Goal: Book appointment/travel/reservation

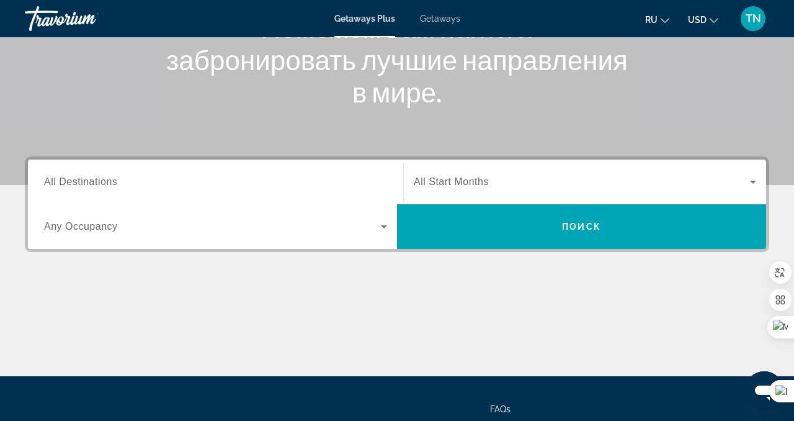
click at [310, 166] on div "Search widget" at bounding box center [215, 181] width 343 height 35
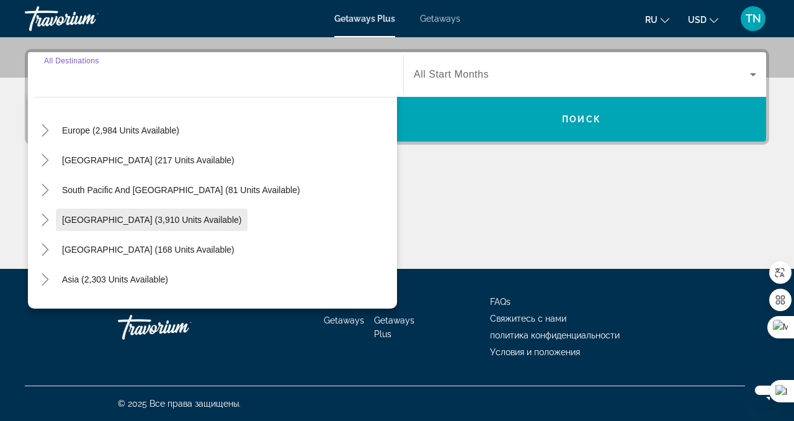
scroll to position [148, 0]
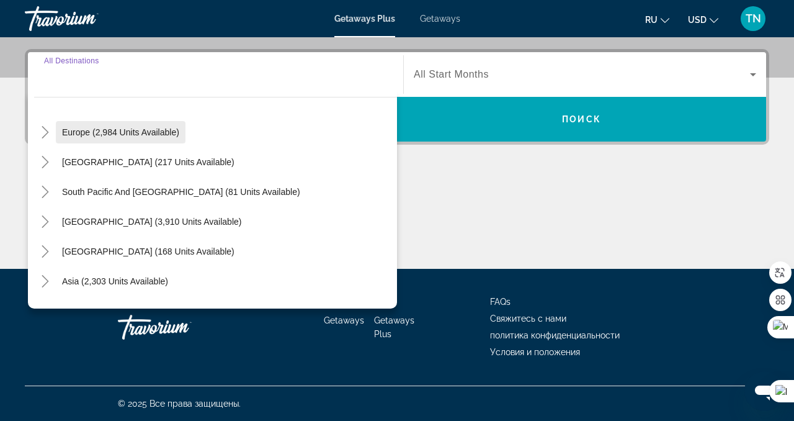
click at [122, 140] on span "Search widget" at bounding box center [121, 132] width 130 height 30
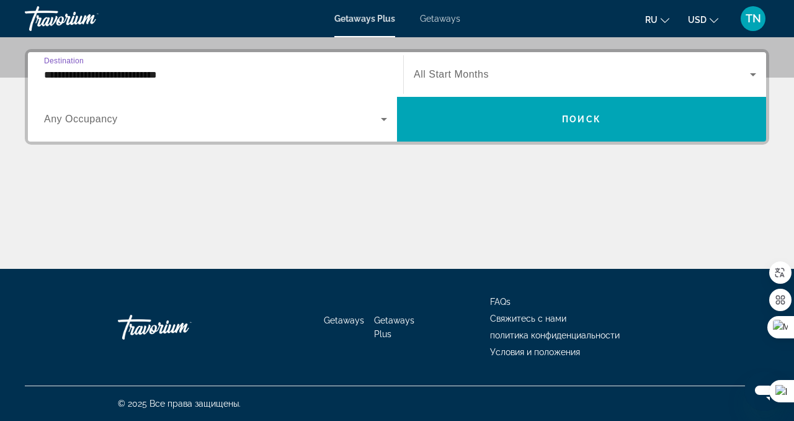
click at [149, 76] on input "**********" at bounding box center [215, 75] width 343 height 15
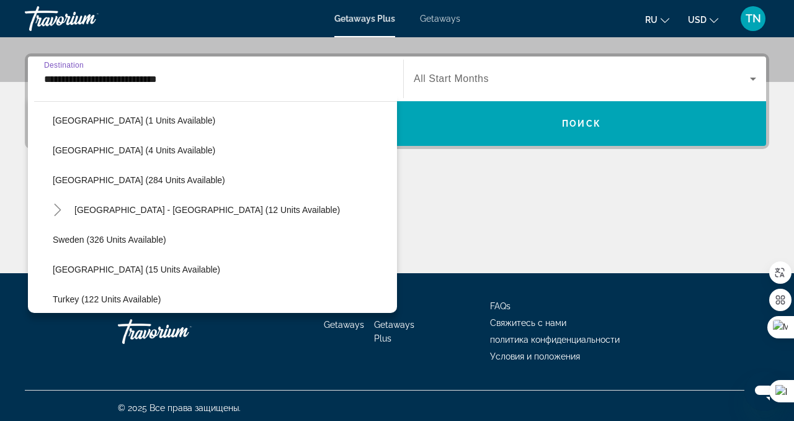
scroll to position [488, 0]
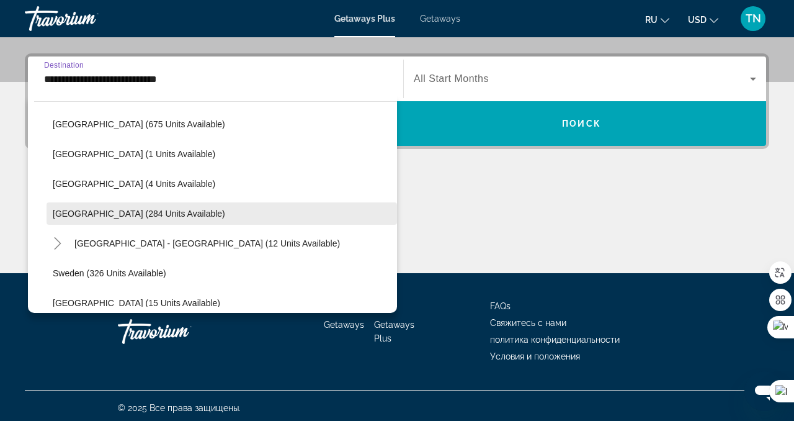
click at [132, 212] on span "[GEOGRAPHIC_DATA] (284 units available)" at bounding box center [139, 214] width 173 height 10
type input "**********"
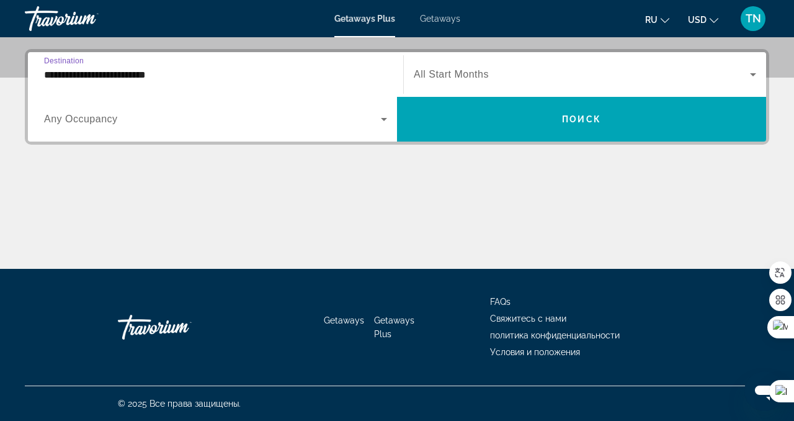
click at [379, 125] on icon "Search widget" at bounding box center [384, 119] width 15 height 15
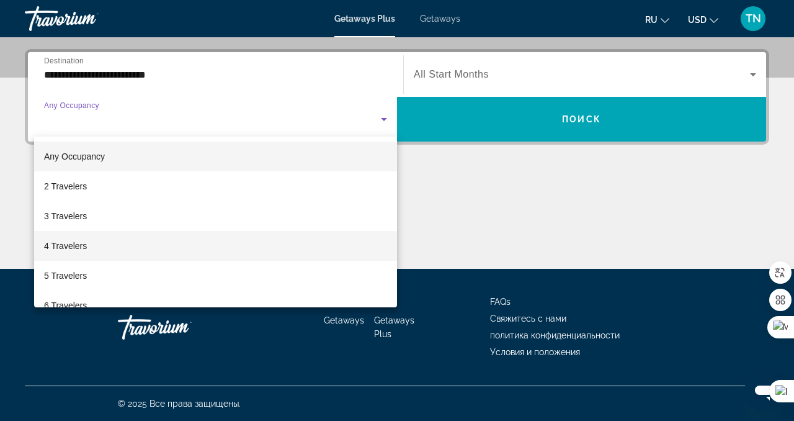
click at [337, 249] on mat-option "4 Travelers" at bounding box center [215, 246] width 363 height 30
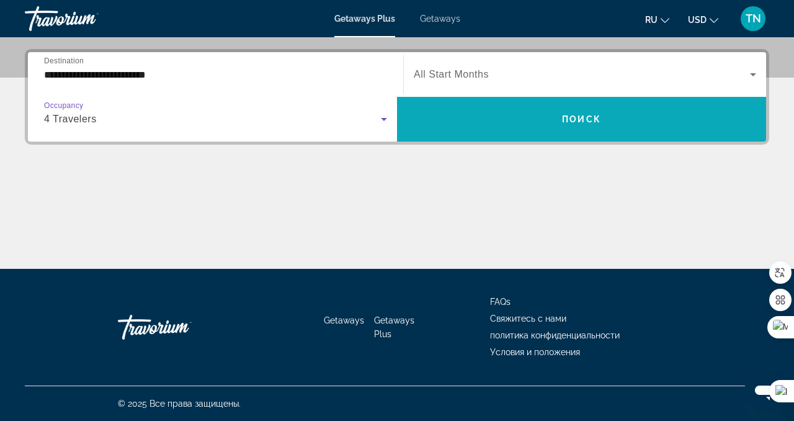
click at [557, 122] on span "Search widget" at bounding box center [581, 119] width 369 height 30
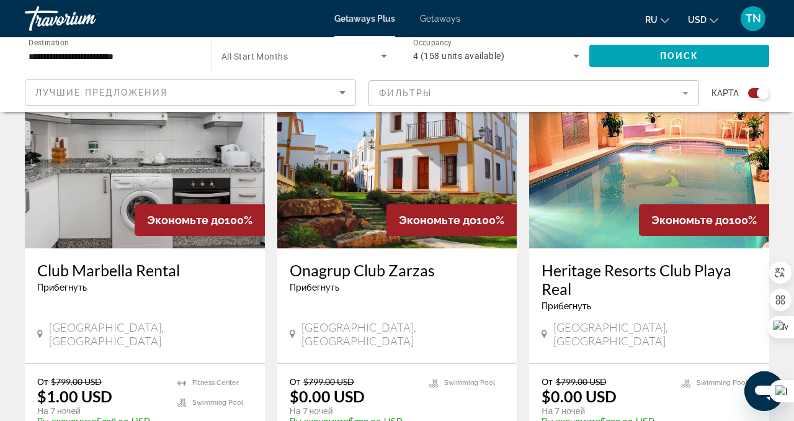
scroll to position [488, 0]
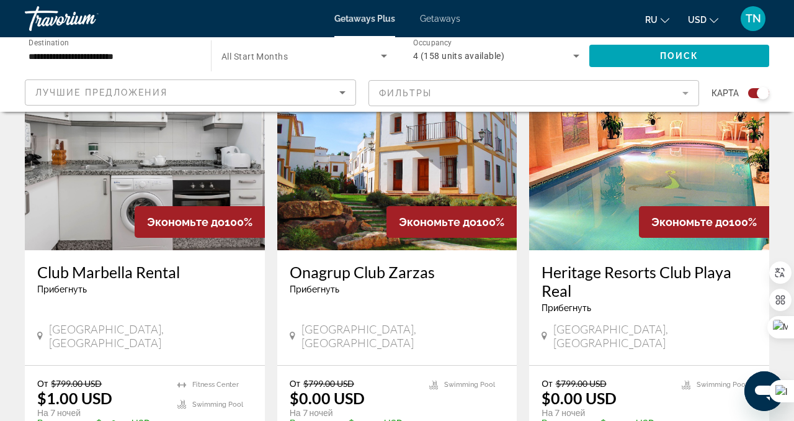
drag, startPoint x: 539, startPoint y: 272, endPoint x: 598, endPoint y: 295, distance: 63.5
click at [598, 295] on div "Heritage Resorts Club Playa Real Прибегнуть - Это курорт только для взрослых [G…" at bounding box center [649, 307] width 240 height 115
copy h3 "Heritage Resorts Club Playa Real"
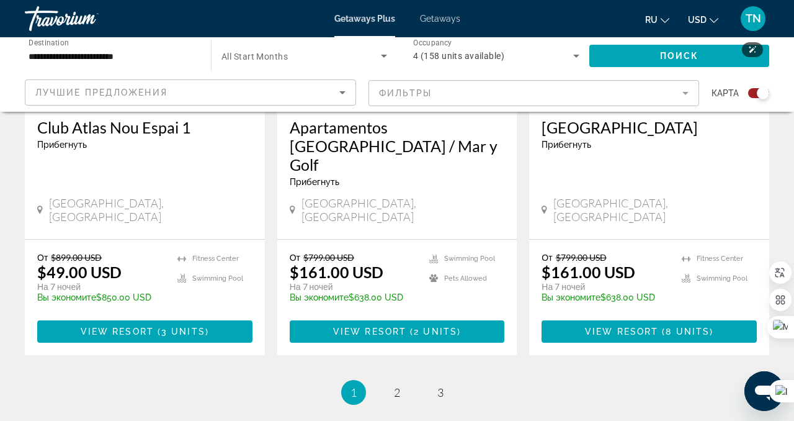
scroll to position [2046, 0]
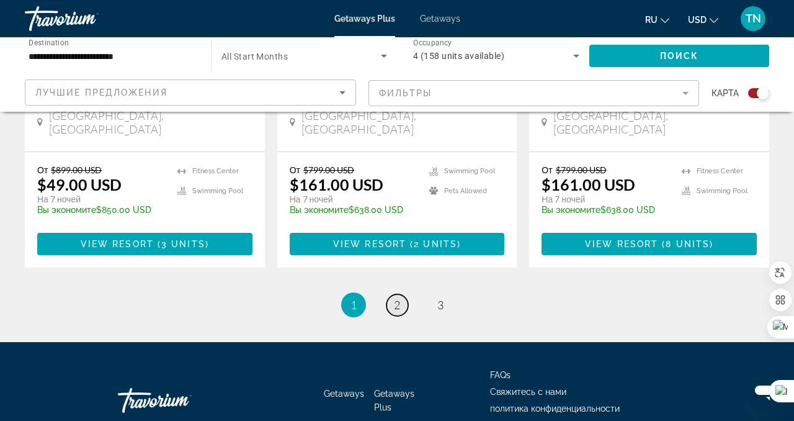
click at [389, 294] on link "page 2" at bounding box center [398, 305] width 22 height 22
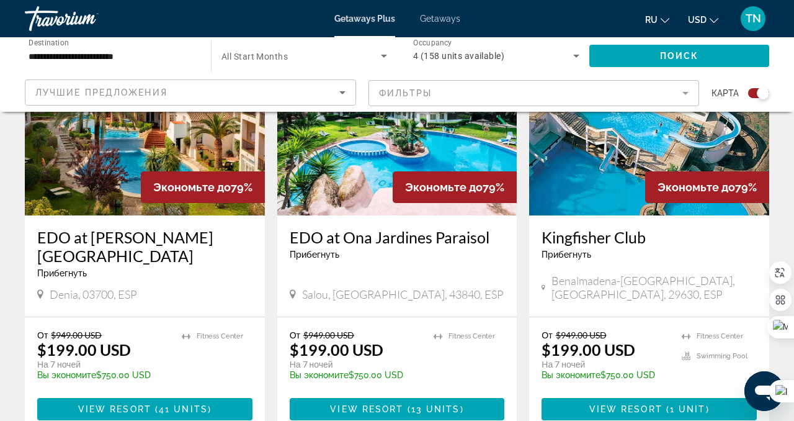
scroll to position [2083, 0]
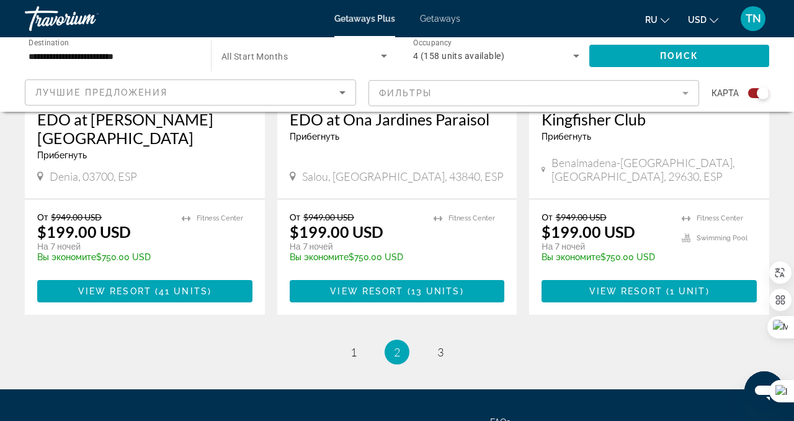
click at [169, 47] on div "**********" at bounding box center [112, 55] width 166 height 35
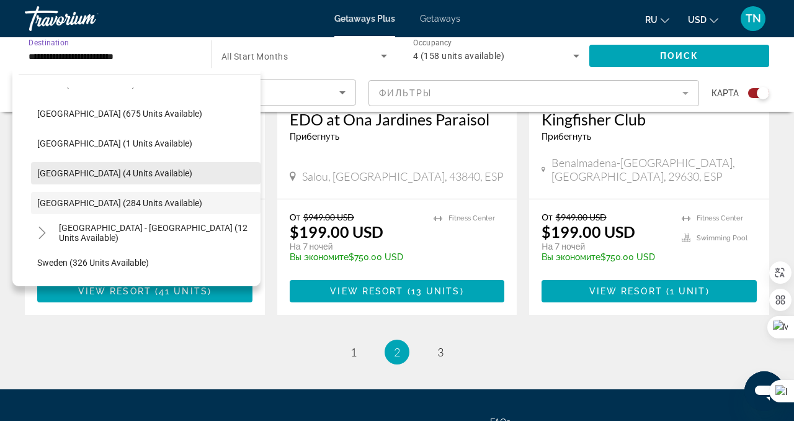
scroll to position [456, 0]
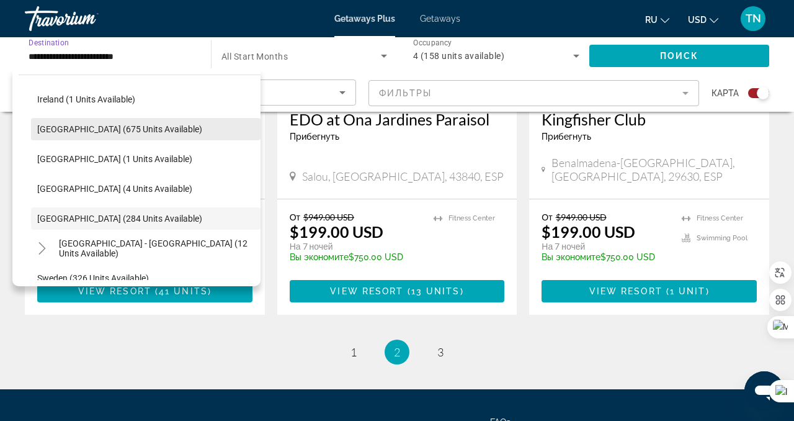
click at [159, 127] on span "Search widget" at bounding box center [146, 129] width 230 height 30
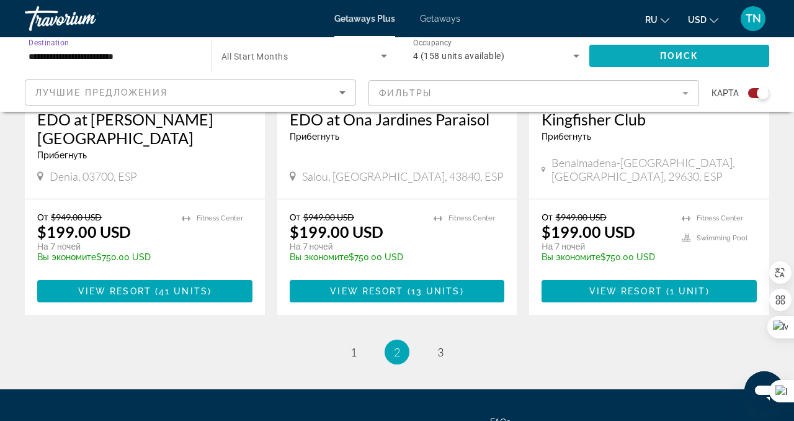
click at [631, 52] on span "Search widget" at bounding box center [680, 56] width 180 height 30
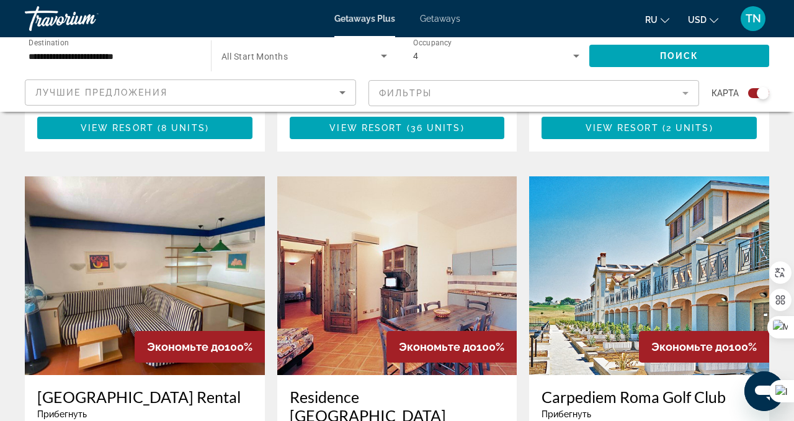
scroll to position [1789, 0]
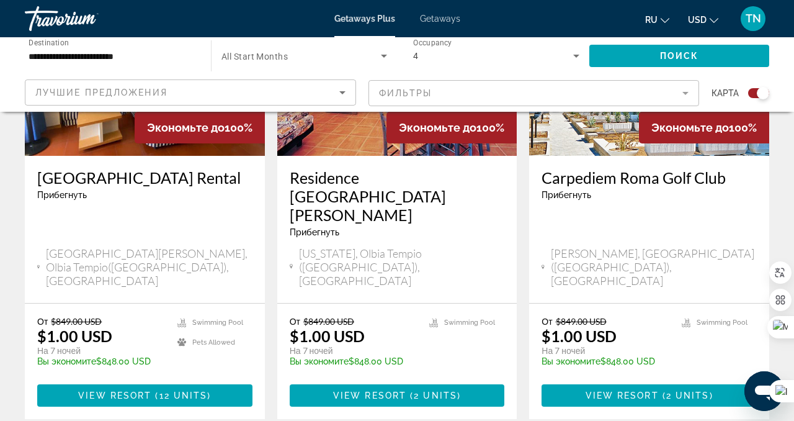
scroll to position [1979, 0]
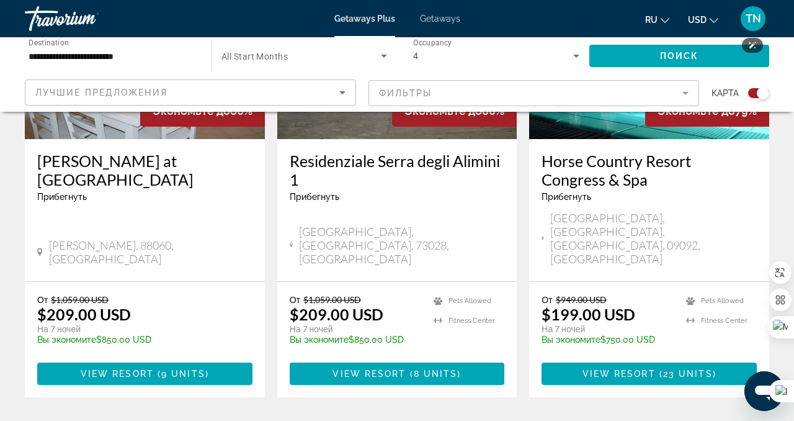
scroll to position [2028, 0]
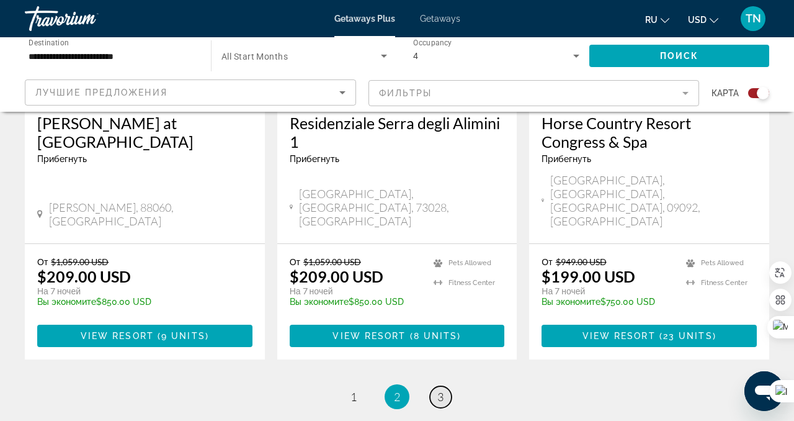
click at [443, 390] on span "3" at bounding box center [441, 397] width 6 height 14
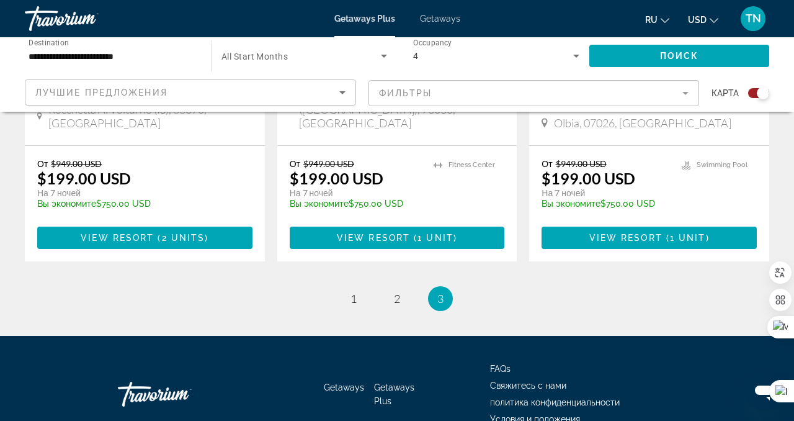
scroll to position [1624, 0]
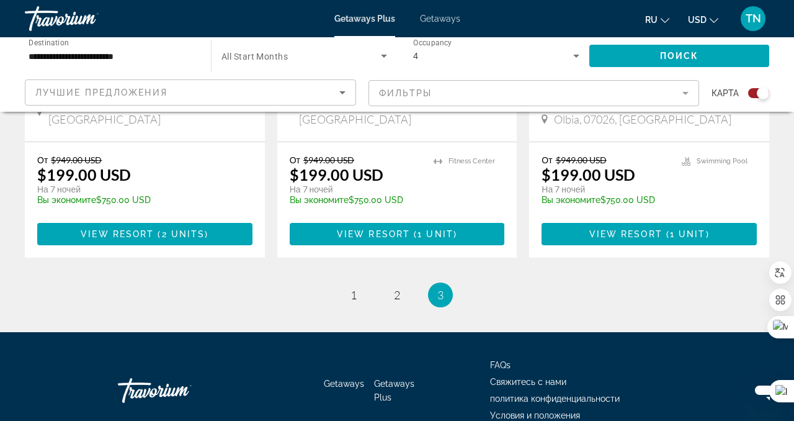
click at [185, 56] on input "**********" at bounding box center [112, 56] width 166 height 15
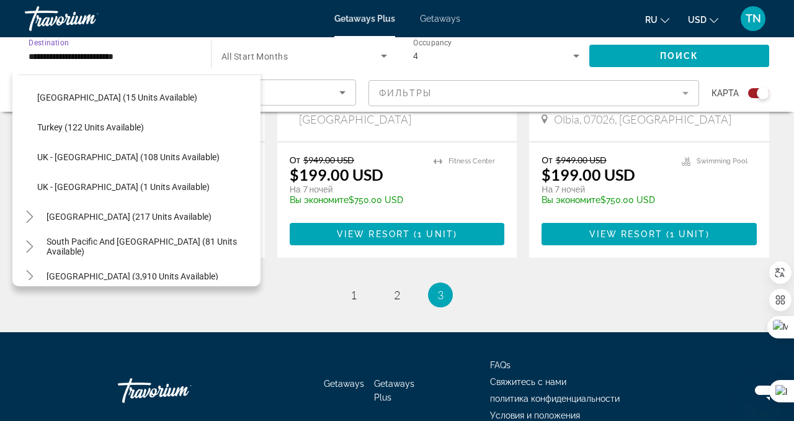
scroll to position [673, 0]
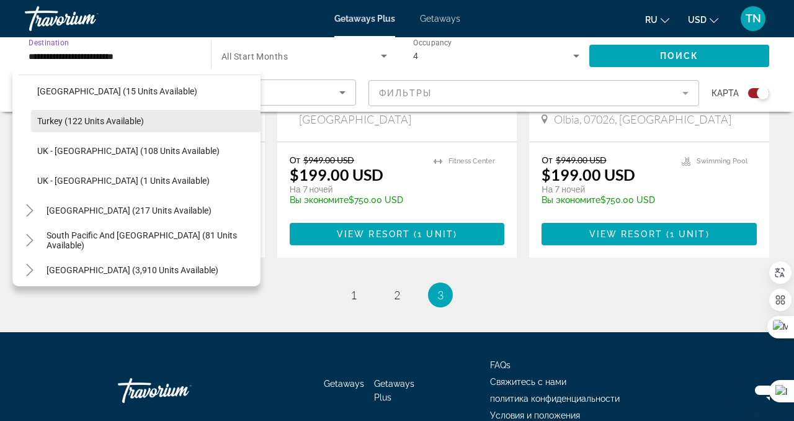
click at [140, 112] on span "Search widget" at bounding box center [146, 121] width 230 height 30
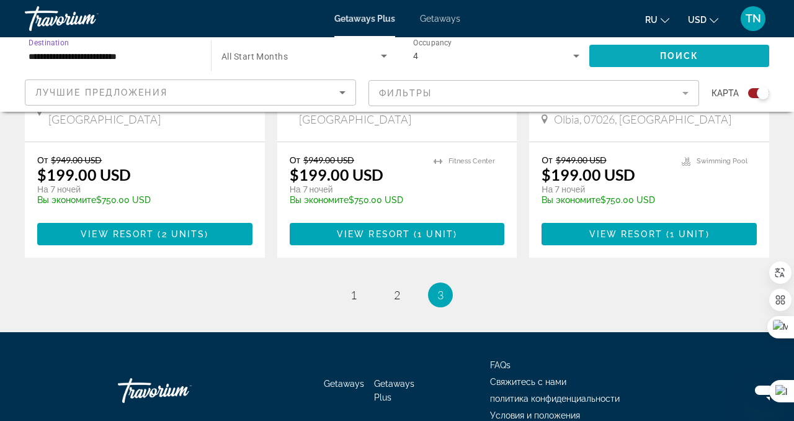
click at [644, 50] on span "Search widget" at bounding box center [680, 56] width 180 height 30
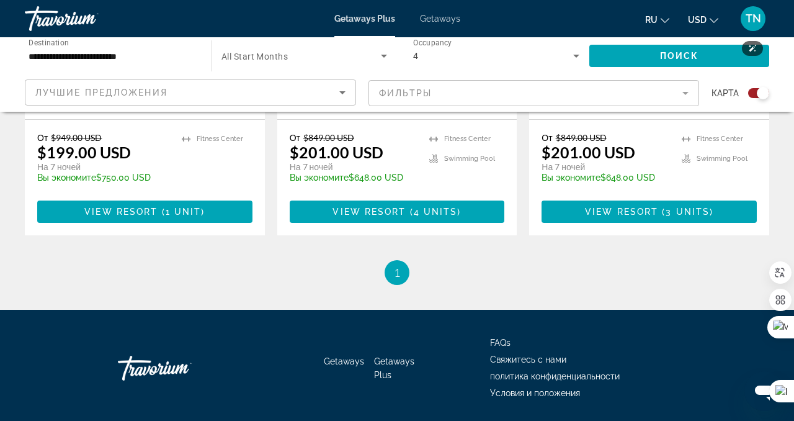
scroll to position [1264, 0]
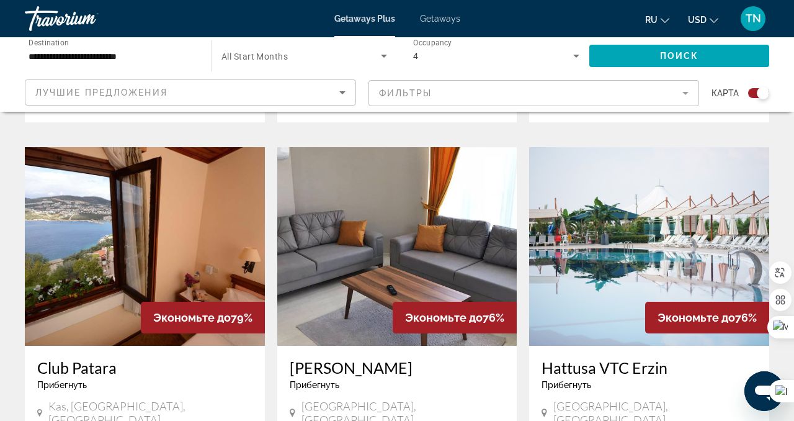
click at [83, 49] on input "**********" at bounding box center [112, 56] width 166 height 15
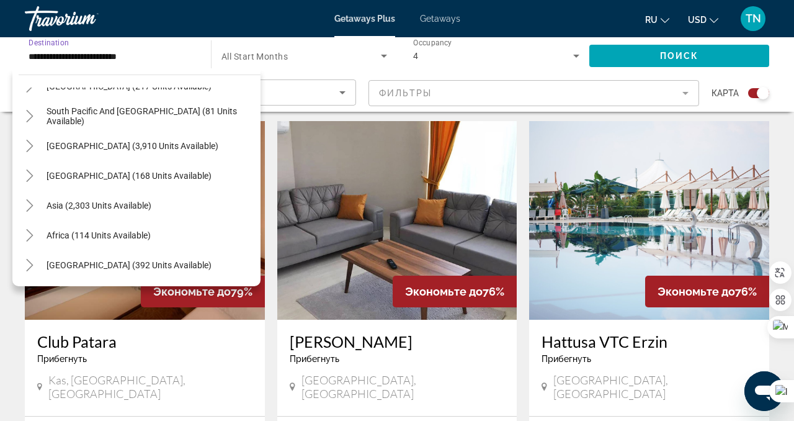
scroll to position [1308, 0]
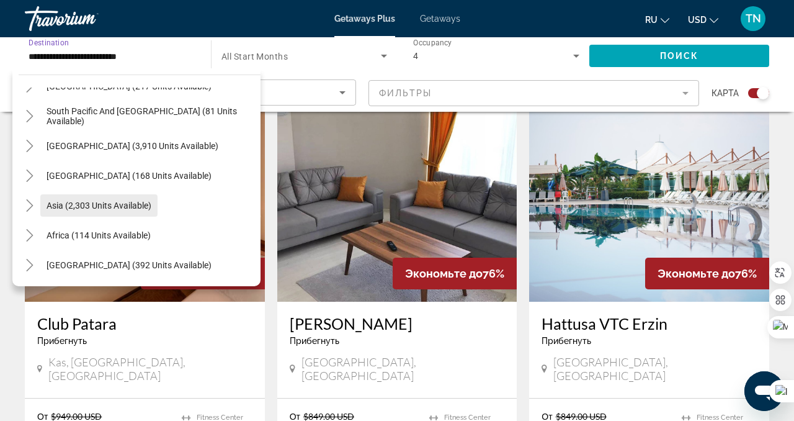
click at [109, 196] on span "Search widget" at bounding box center [98, 206] width 117 height 30
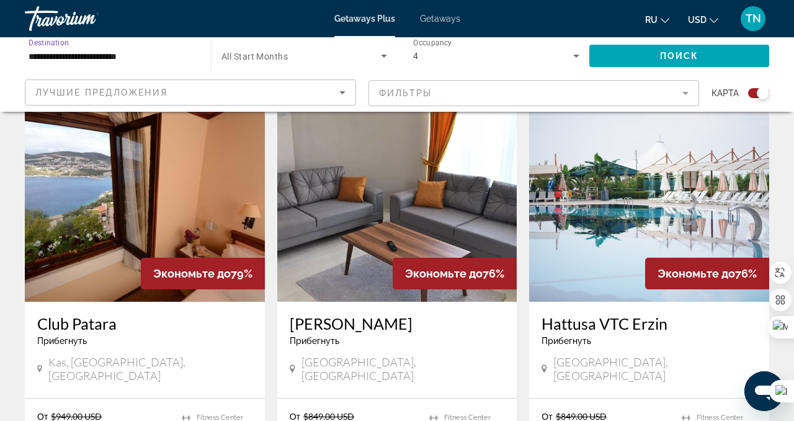
click at [146, 55] on input "**********" at bounding box center [112, 56] width 166 height 15
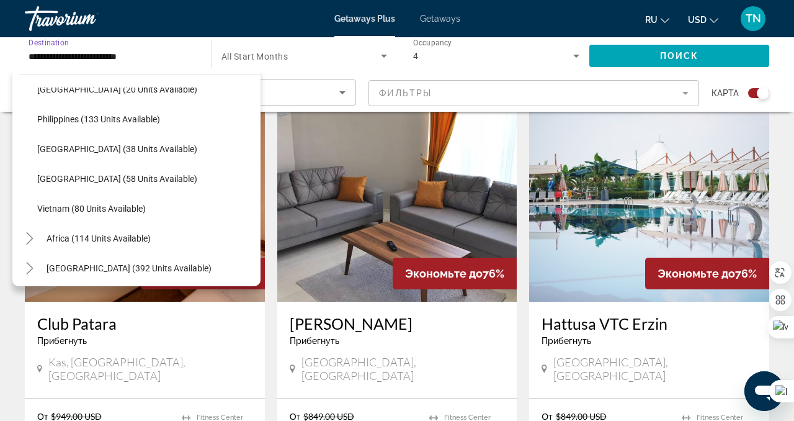
scroll to position [1125, 0]
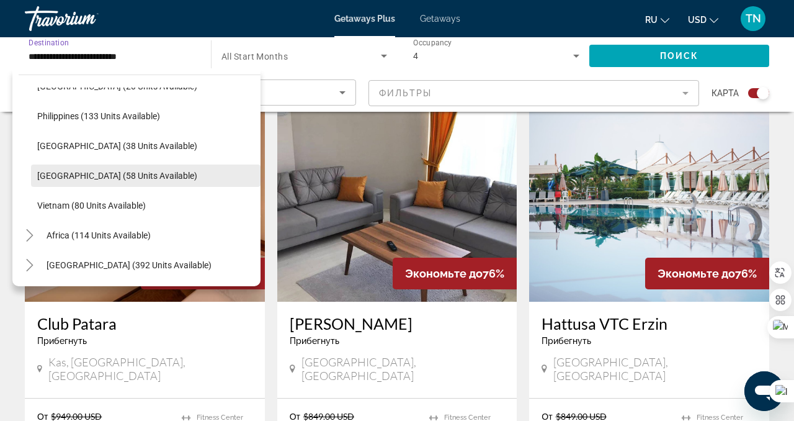
click at [138, 169] on span "Search widget" at bounding box center [146, 176] width 230 height 30
type input "**********"
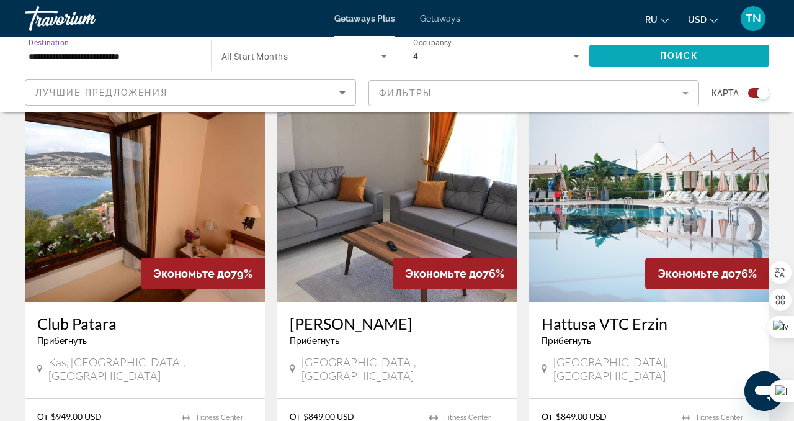
click at [721, 50] on span "Search widget" at bounding box center [680, 56] width 180 height 30
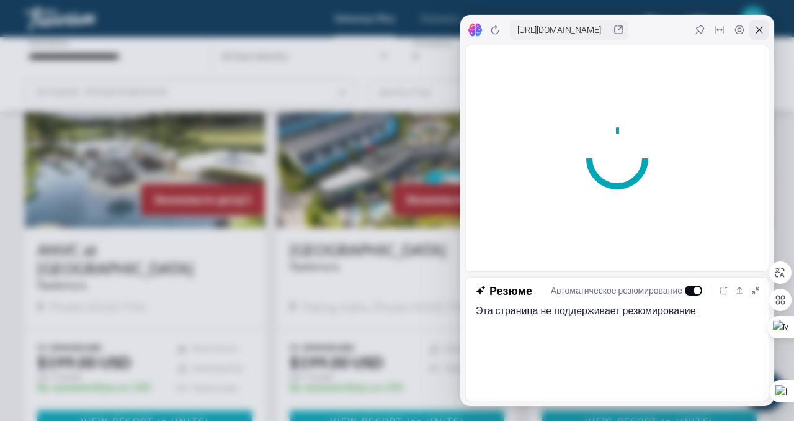
click at [758, 29] on icon at bounding box center [760, 30] width 10 height 10
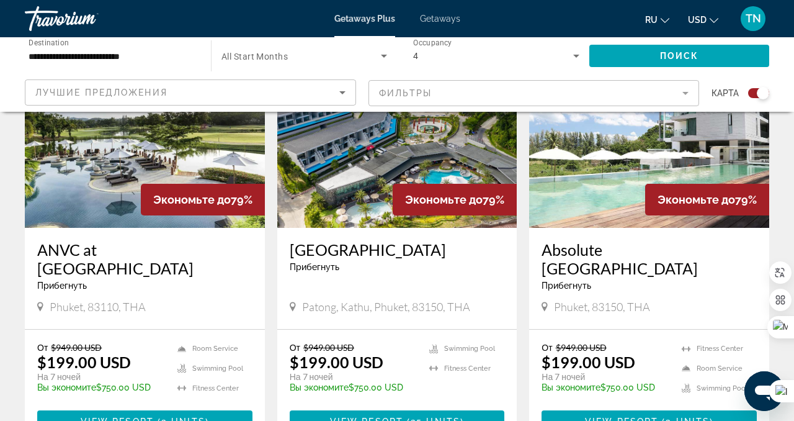
click at [758, 29] on div "TN" at bounding box center [753, 18] width 25 height 25
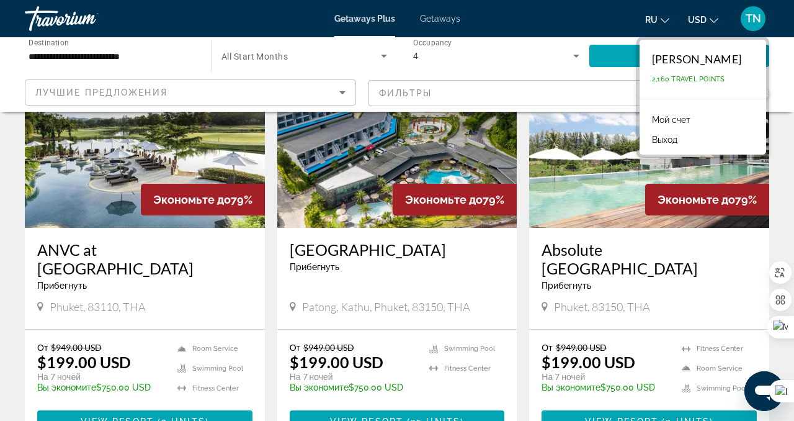
drag, startPoint x: 31, startPoint y: 247, endPoint x: 243, endPoint y: 246, distance: 212.3
click at [243, 246] on div "ANVC at Homm Suites [GEOGRAPHIC_DATA] - Это курорт только для взрослых Phuket, …" at bounding box center [145, 278] width 240 height 101
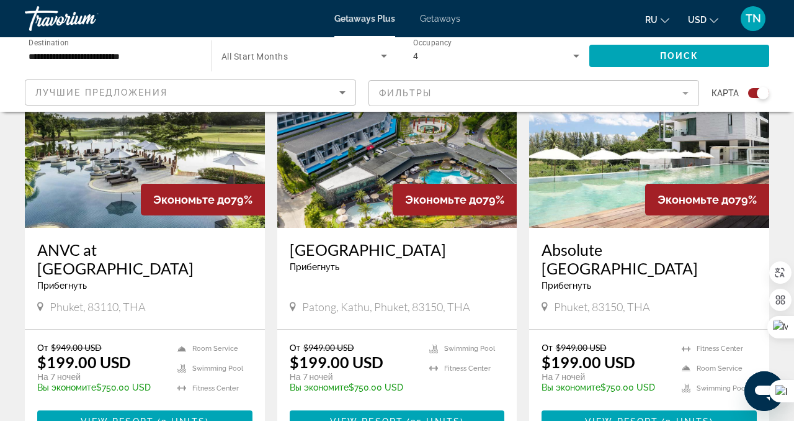
copy h3 "ANVC at [GEOGRAPHIC_DATA]"
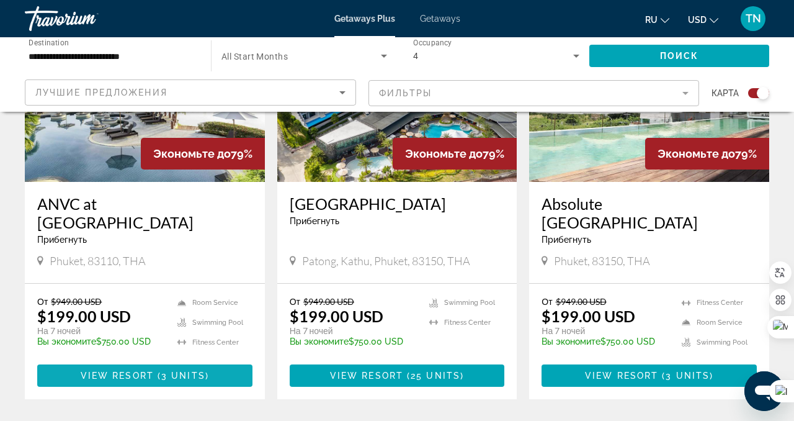
click at [188, 376] on span "3 units" at bounding box center [183, 376] width 44 height 10
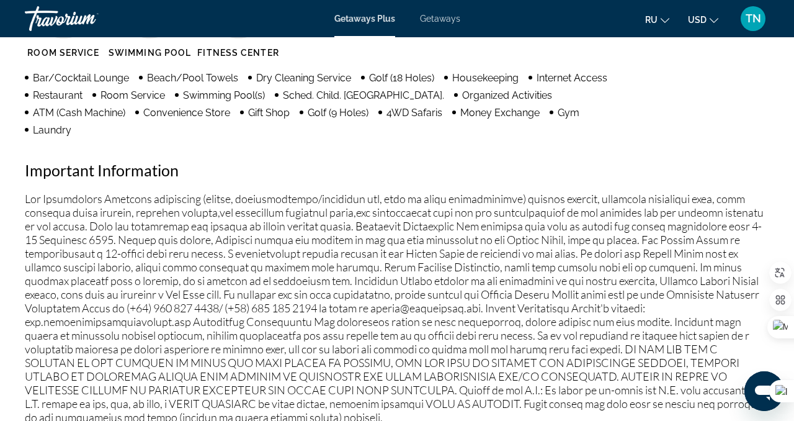
scroll to position [1254, 0]
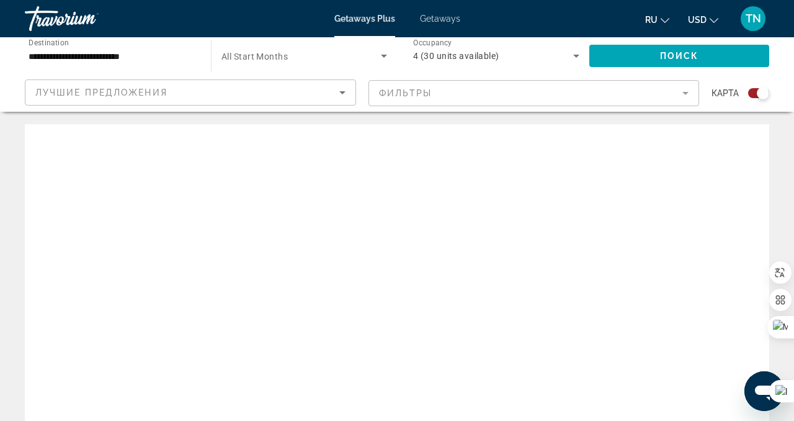
click at [98, 52] on input "**********" at bounding box center [112, 56] width 166 height 15
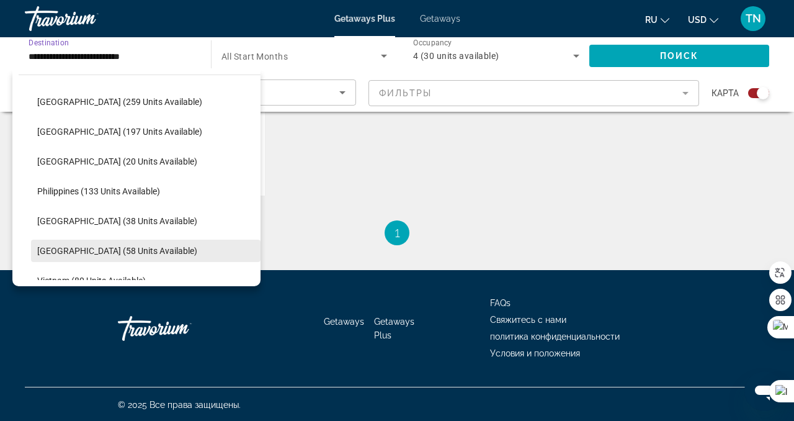
scroll to position [455, 0]
click at [177, 192] on span "Search widget" at bounding box center [146, 190] width 230 height 30
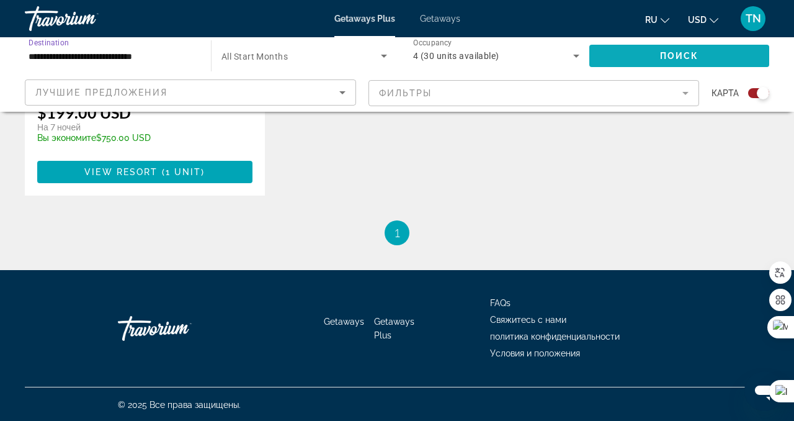
click at [613, 50] on span "Search widget" at bounding box center [680, 56] width 180 height 30
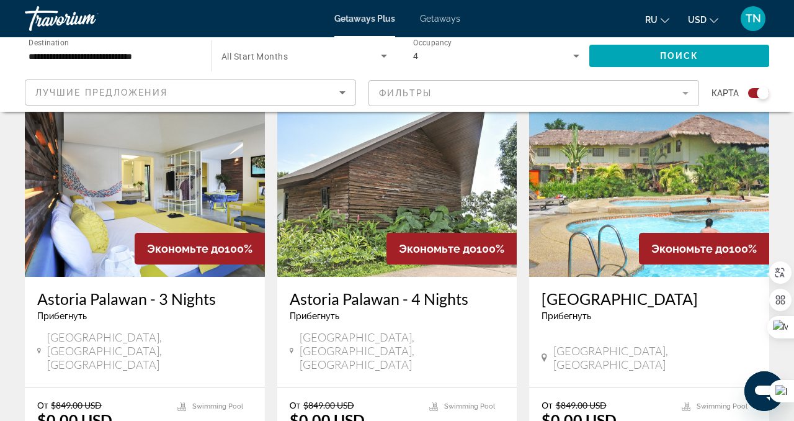
scroll to position [131, 0]
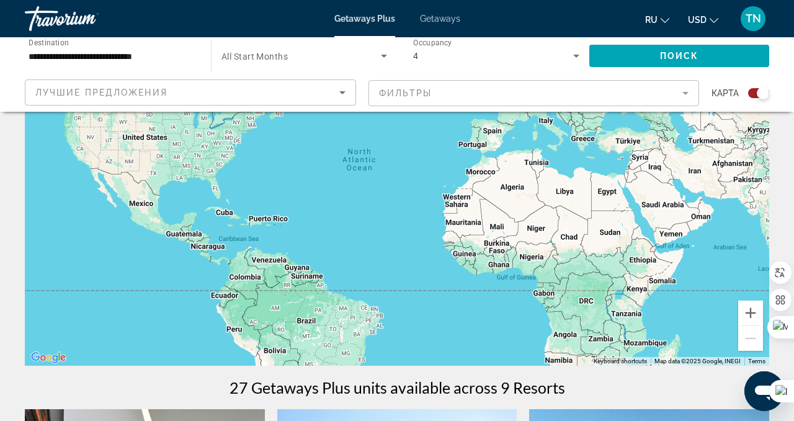
click at [146, 60] on input "**********" at bounding box center [112, 56] width 166 height 15
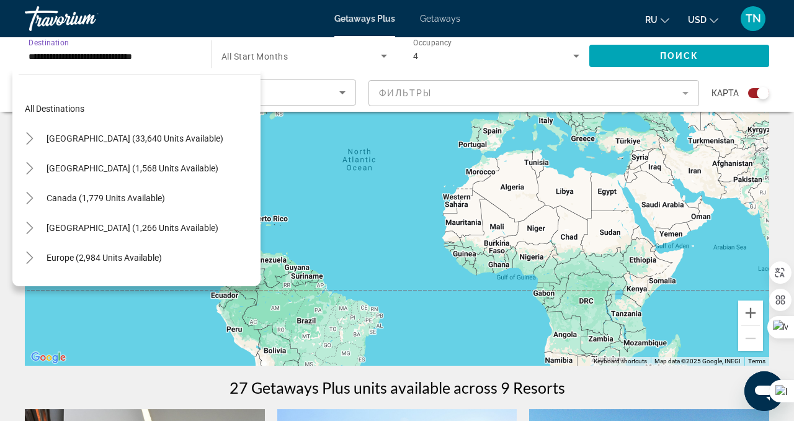
scroll to position [461, 0]
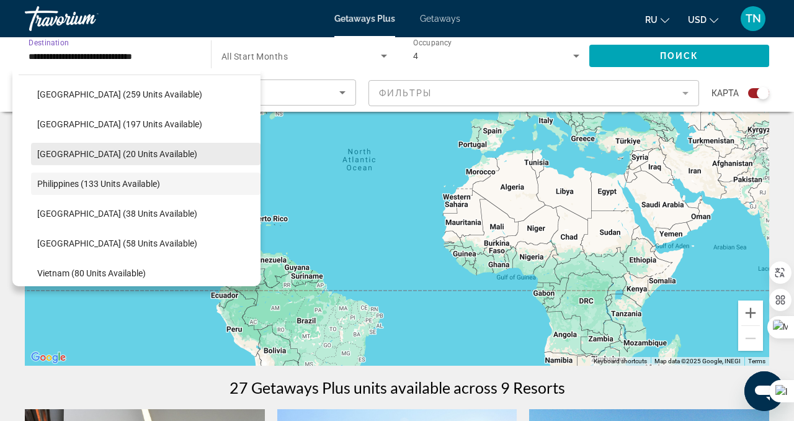
click at [128, 157] on span "[GEOGRAPHIC_DATA] (20 units available)" at bounding box center [117, 154] width 160 height 10
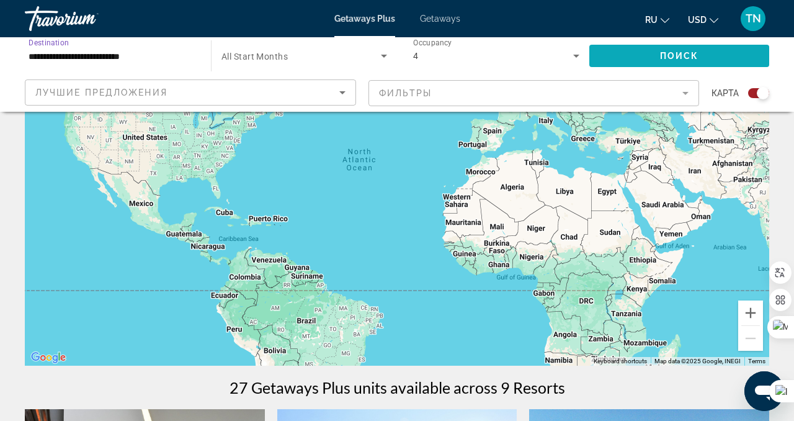
click at [747, 53] on span "Search widget" at bounding box center [680, 56] width 180 height 30
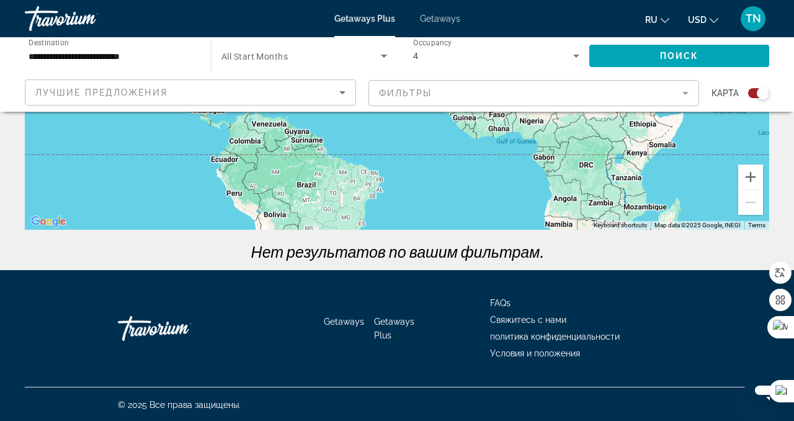
scroll to position [269, 0]
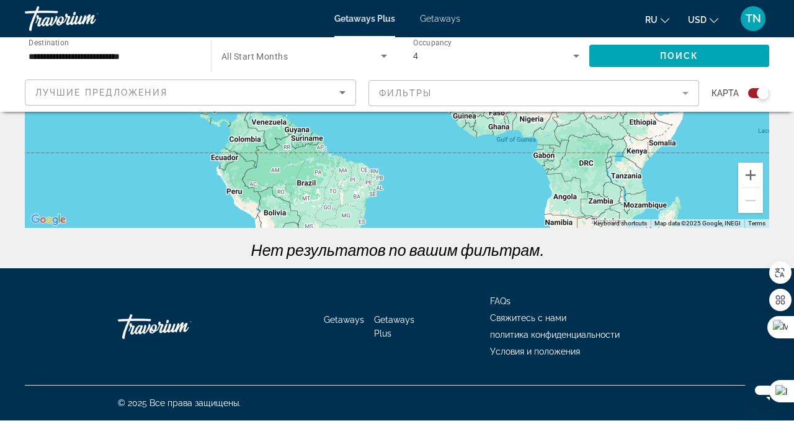
click at [148, 60] on input "**********" at bounding box center [112, 56] width 166 height 15
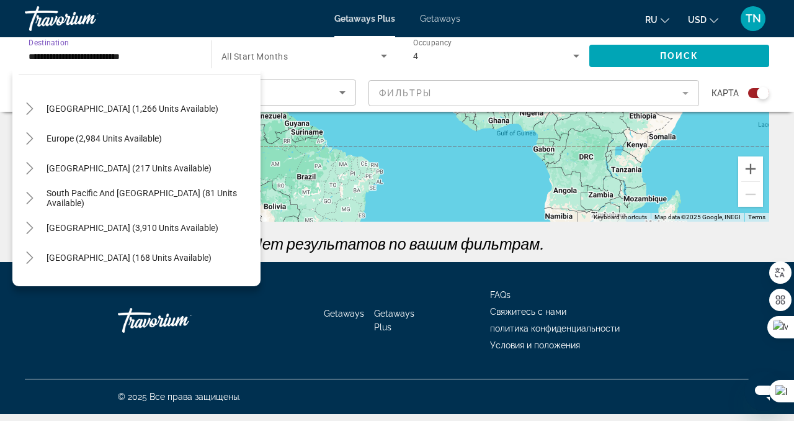
scroll to position [119, 0]
click at [118, 148] on span "Search widget" at bounding box center [104, 139] width 128 height 30
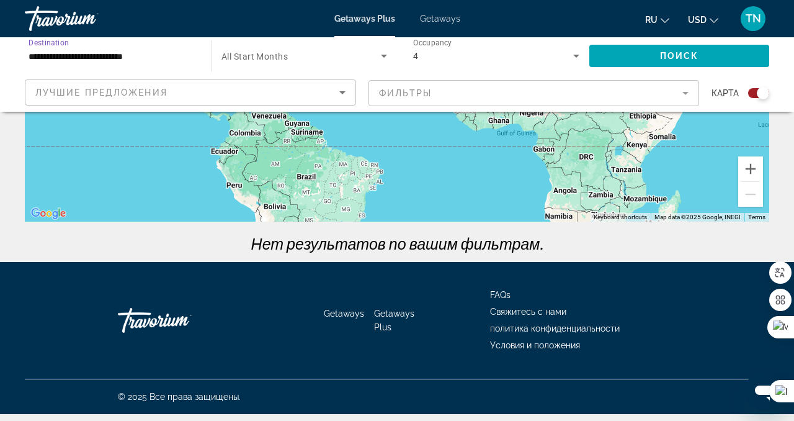
click at [151, 58] on input "**********" at bounding box center [112, 56] width 166 height 15
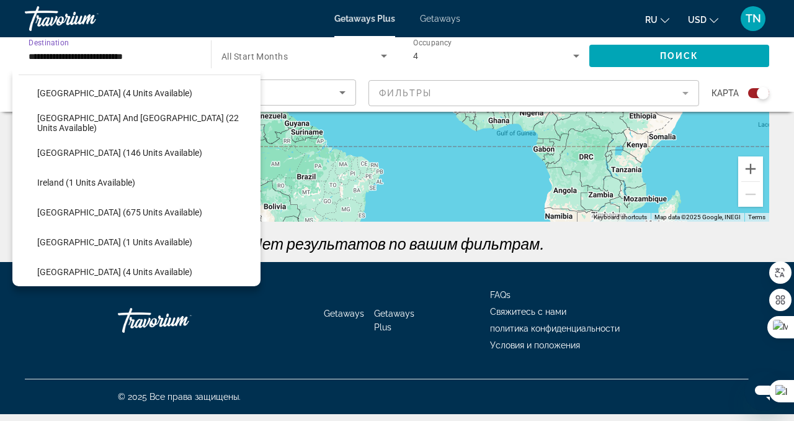
scroll to position [377, 0]
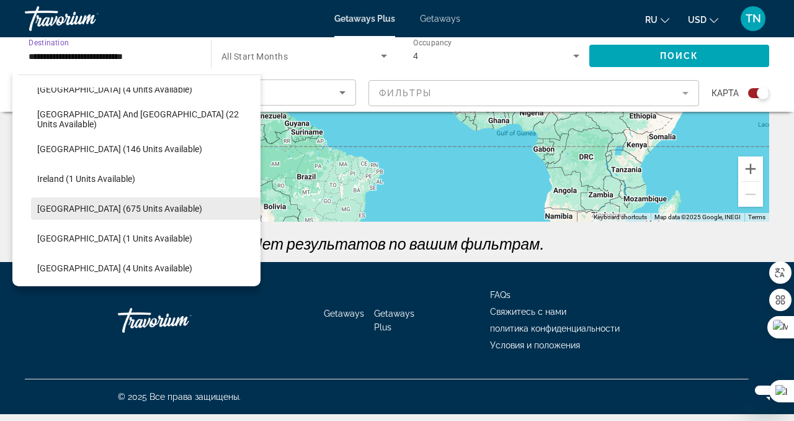
click at [136, 217] on span "Search widget" at bounding box center [146, 209] width 230 height 30
type input "**********"
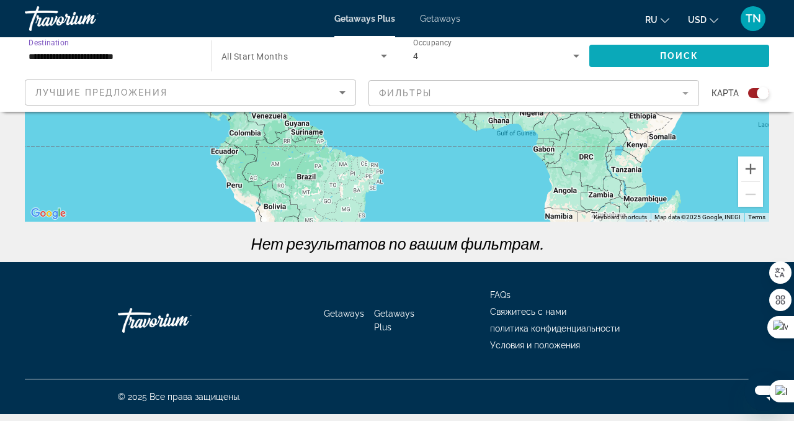
click at [633, 61] on span "Search widget" at bounding box center [680, 56] width 180 height 30
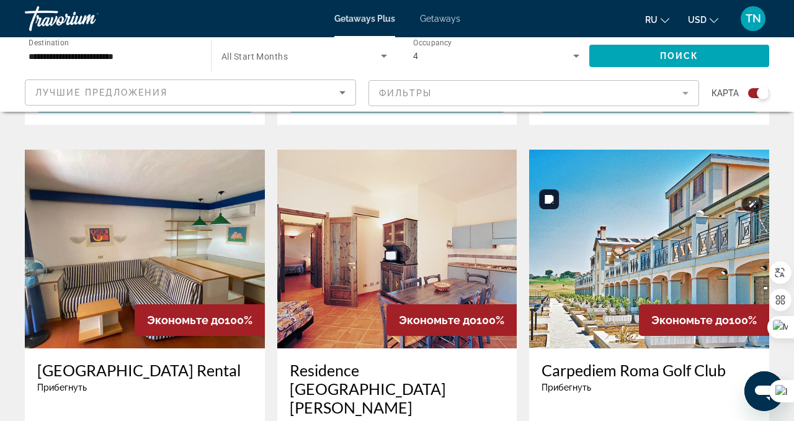
scroll to position [1805, 0]
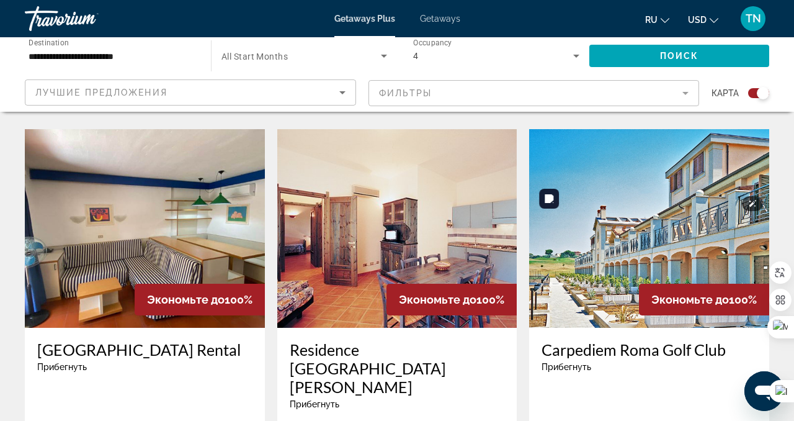
click at [575, 204] on img "Main content" at bounding box center [649, 228] width 240 height 199
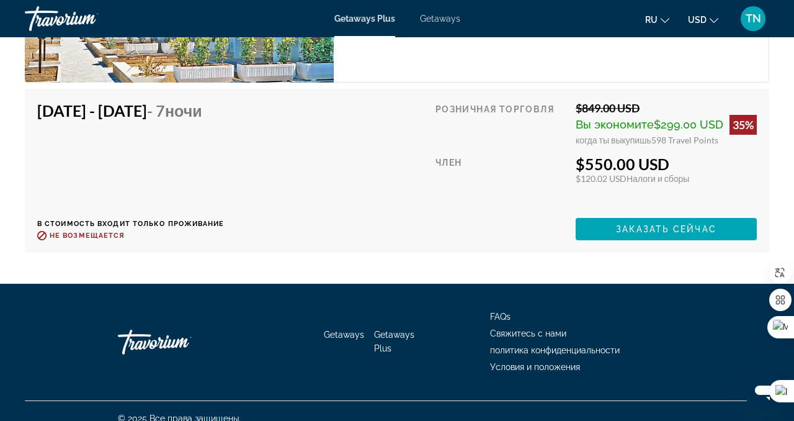
scroll to position [2721, 0]
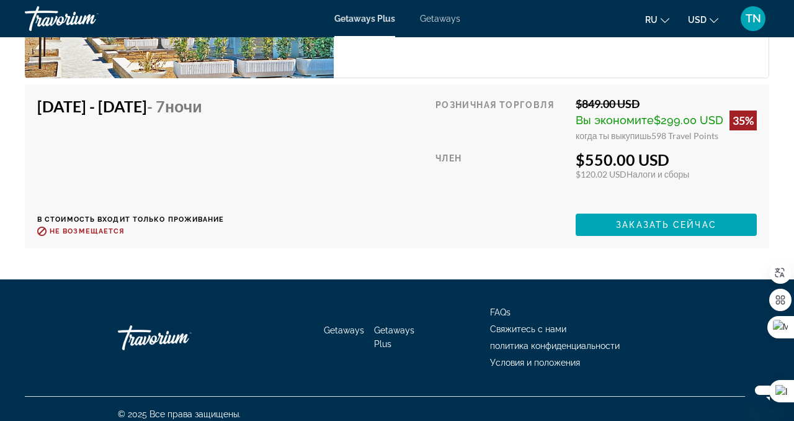
click at [450, 18] on span "Getaways" at bounding box center [440, 19] width 40 height 10
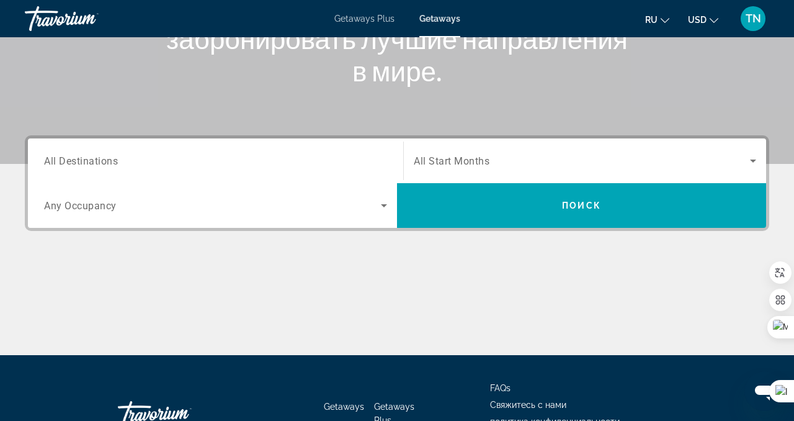
click at [223, 166] on input "Destination All Destinations" at bounding box center [215, 161] width 343 height 15
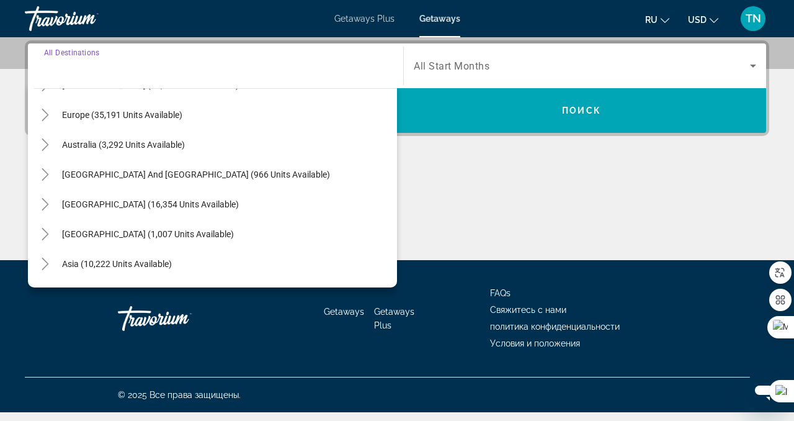
scroll to position [147, 0]
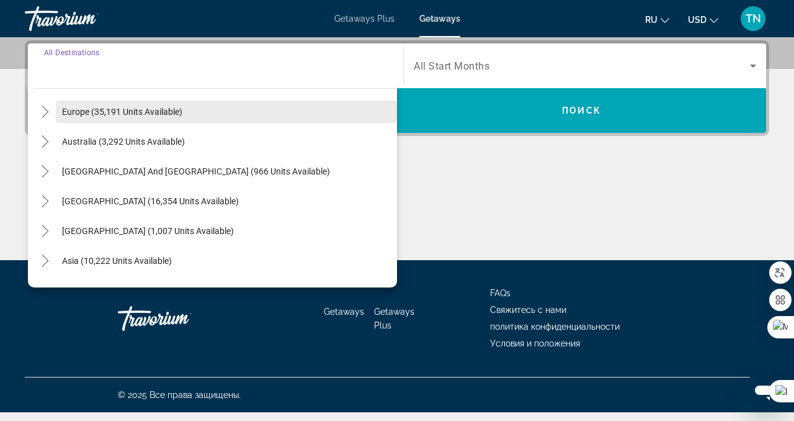
click at [191, 114] on span "Search widget" at bounding box center [226, 112] width 341 height 30
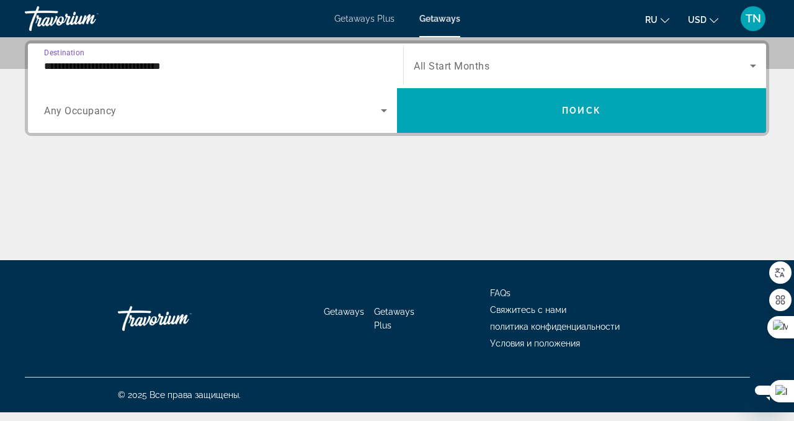
click at [214, 68] on input "**********" at bounding box center [215, 66] width 343 height 15
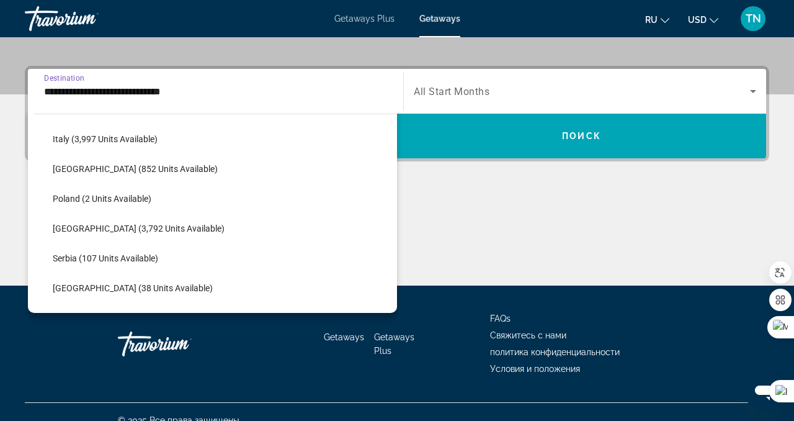
scroll to position [505, 0]
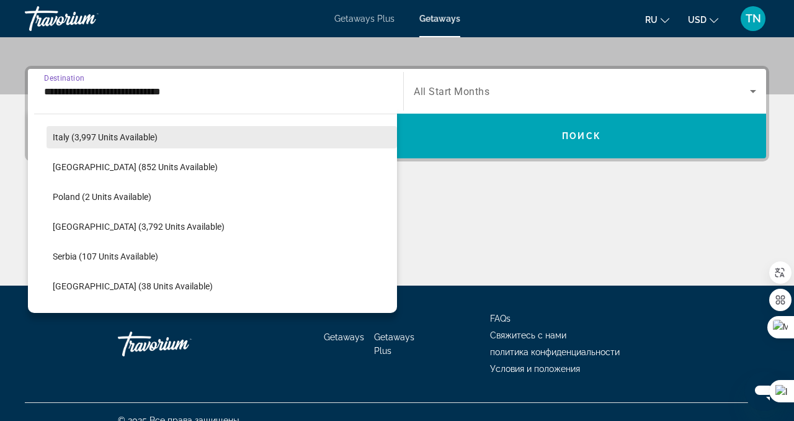
click at [155, 133] on span "Italy (3,997 units available)" at bounding box center [105, 137] width 105 height 10
type input "**********"
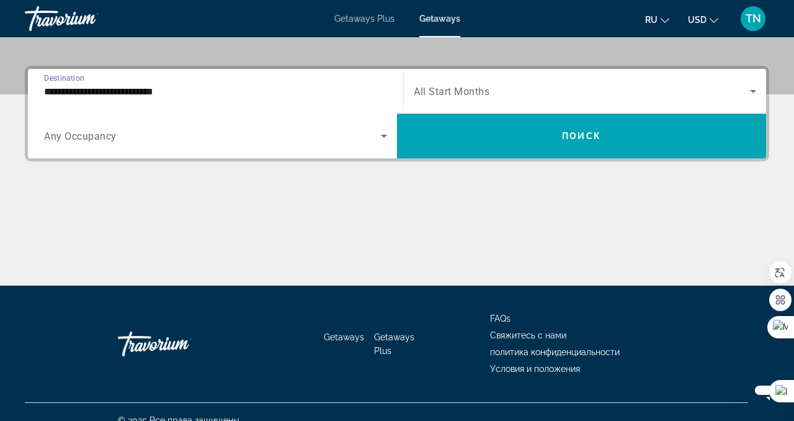
scroll to position [303, 0]
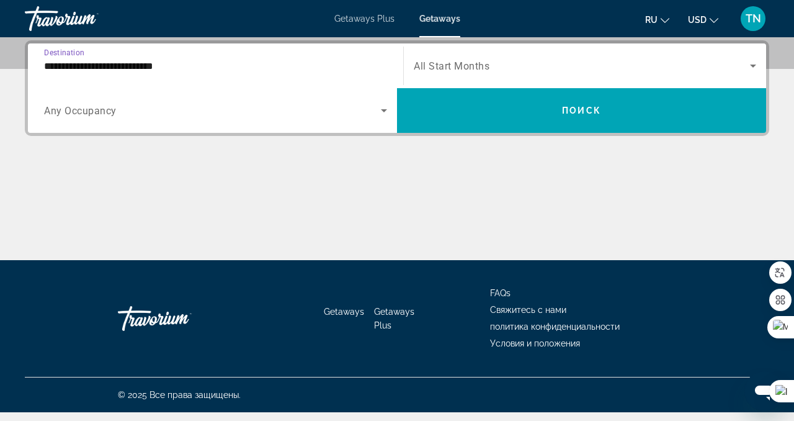
click at [321, 125] on div "Search widget" at bounding box center [215, 110] width 343 height 35
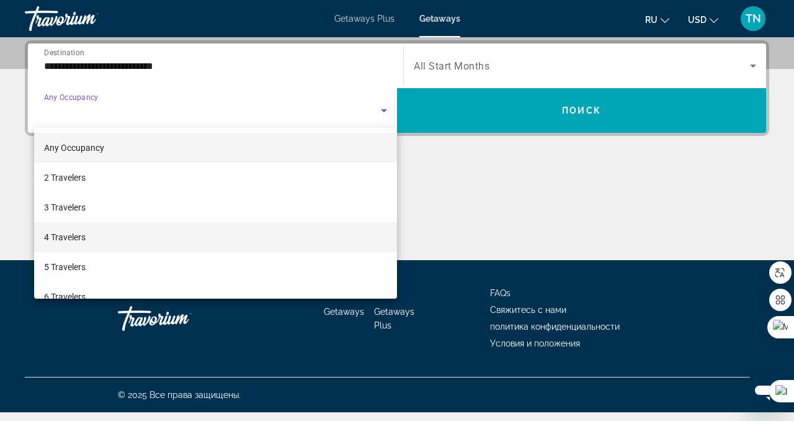
click at [307, 227] on mat-option "4 Travelers" at bounding box center [215, 237] width 363 height 30
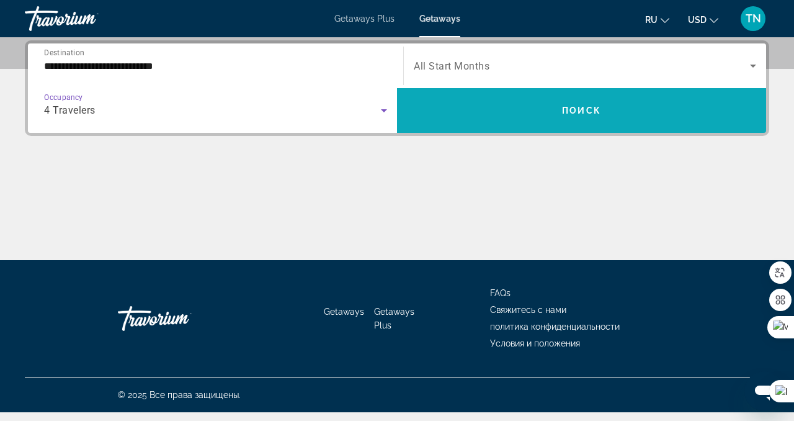
click at [513, 117] on span "Search widget" at bounding box center [581, 111] width 369 height 30
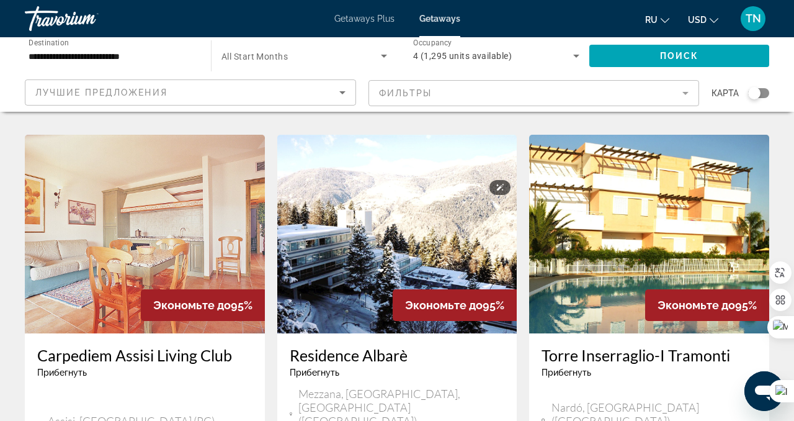
scroll to position [1422, 0]
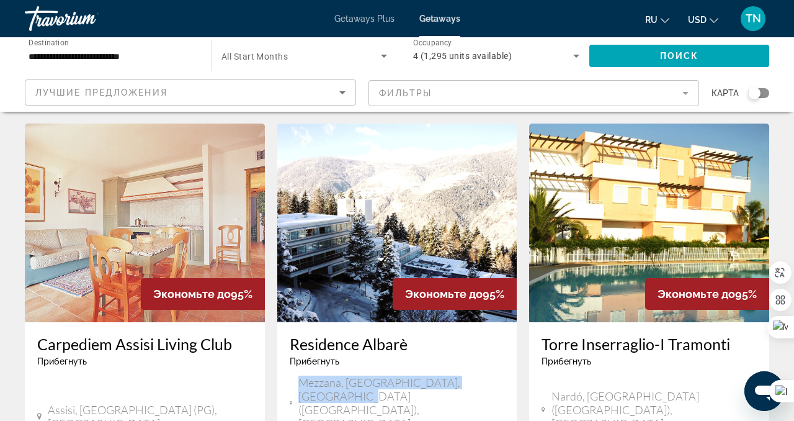
drag, startPoint x: 303, startPoint y: 258, endPoint x: 489, endPoint y: 263, distance: 186.2
click at [489, 375] on div "Mezzana, [GEOGRAPHIC_DATA], [GEOGRAPHIC_DATA] ([GEOGRAPHIC_DATA]), [GEOGRAPHIC_…" at bounding box center [397, 402] width 215 height 55
copy span "Mezzana, [GEOGRAPHIC_DATA], [GEOGRAPHIC_DATA] ([GEOGRAPHIC_DATA]), [GEOGRAPHIC_…"
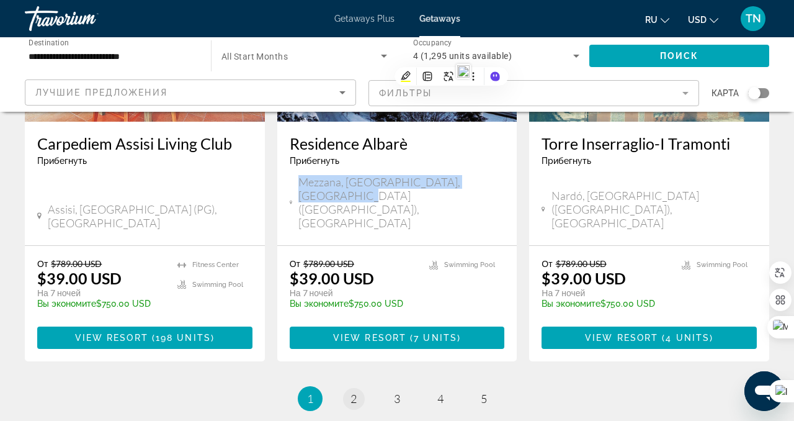
scroll to position [1624, 0]
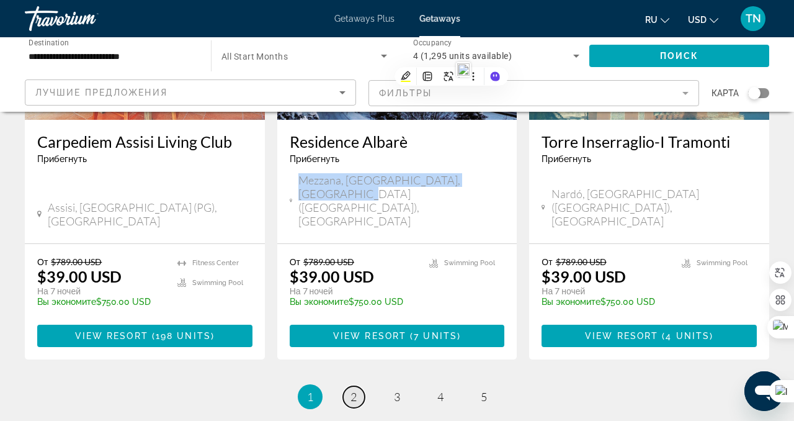
click at [353, 390] on span "2" at bounding box center [354, 397] width 6 height 14
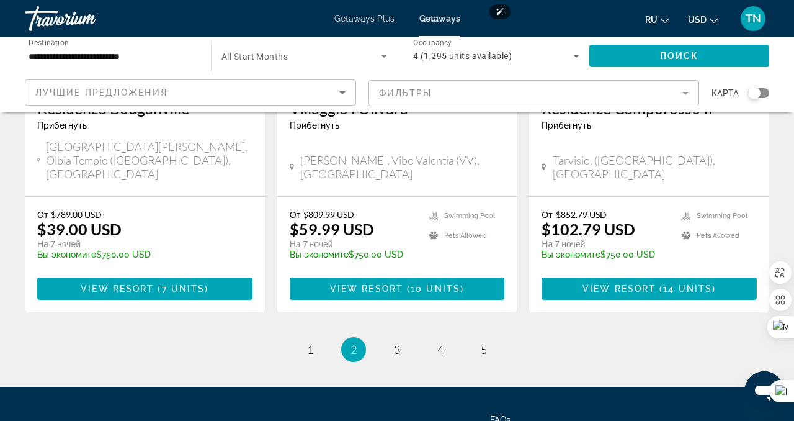
scroll to position [1643, 0]
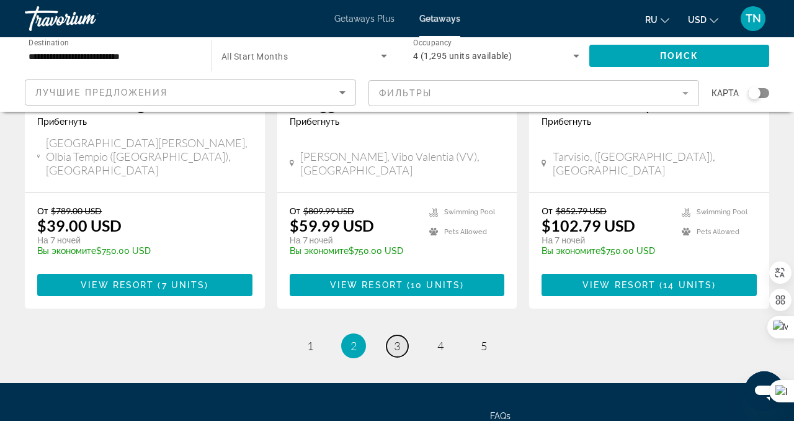
click at [396, 339] on span "3" at bounding box center [397, 346] width 6 height 14
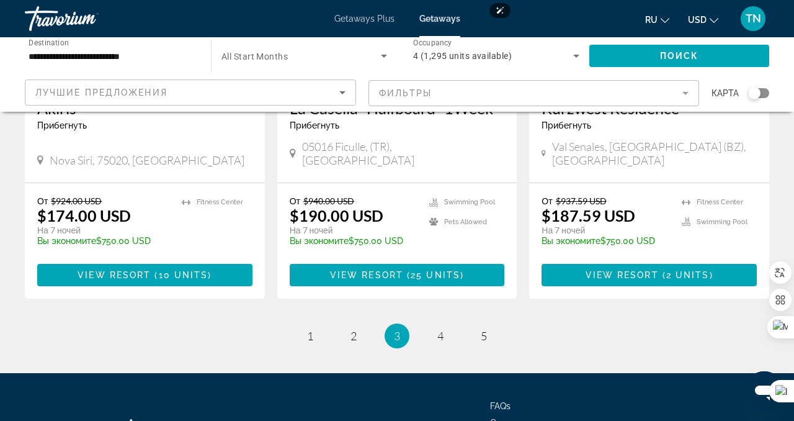
scroll to position [1636, 0]
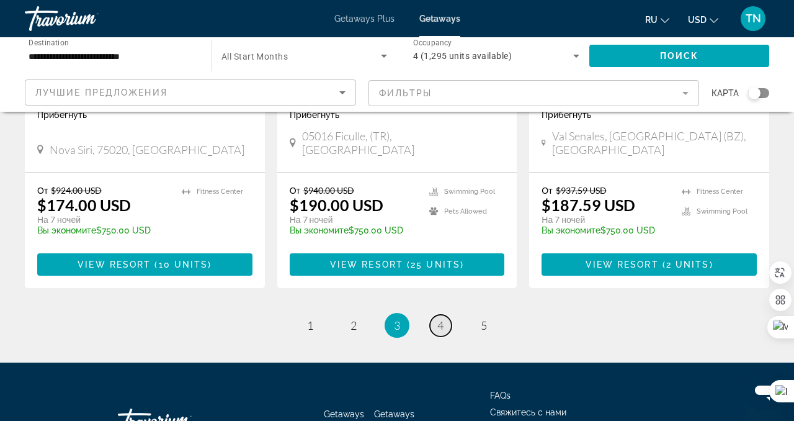
click at [442, 318] on span "4" at bounding box center [441, 325] width 6 height 14
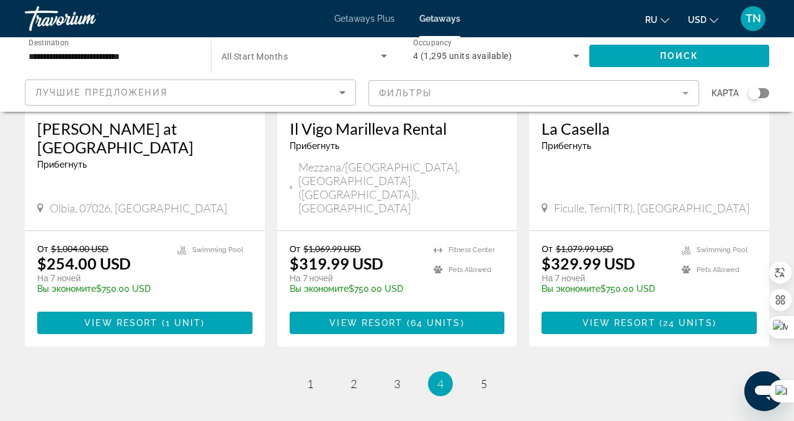
scroll to position [1642, 0]
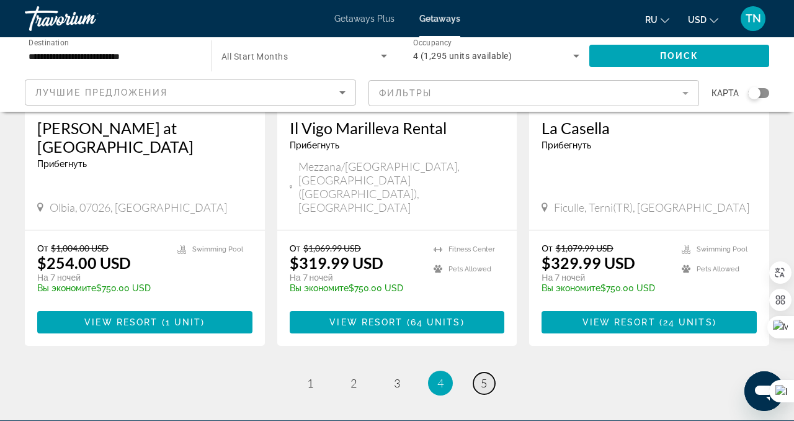
click at [479, 372] on link "page 5" at bounding box center [485, 383] width 22 height 22
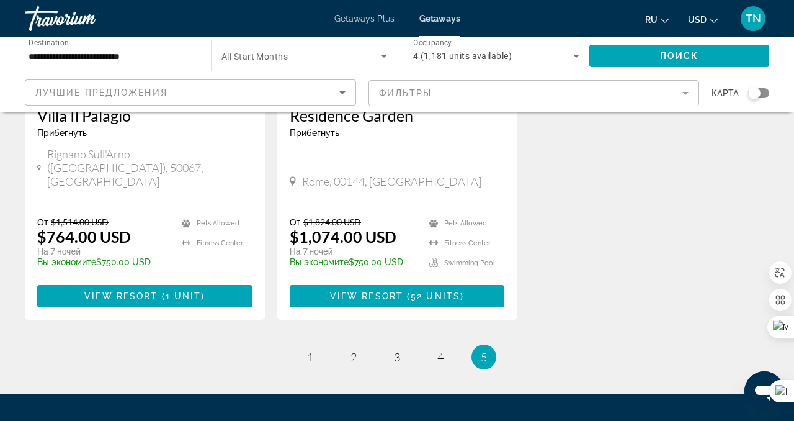
scroll to position [712, 0]
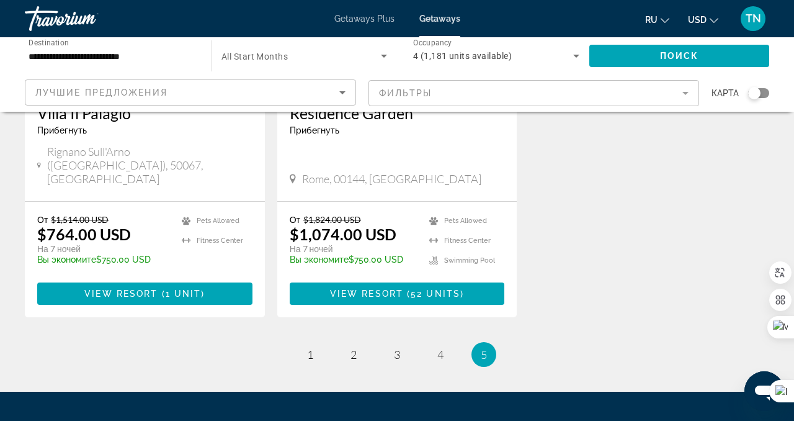
click at [101, 62] on input "**********" at bounding box center [112, 56] width 166 height 15
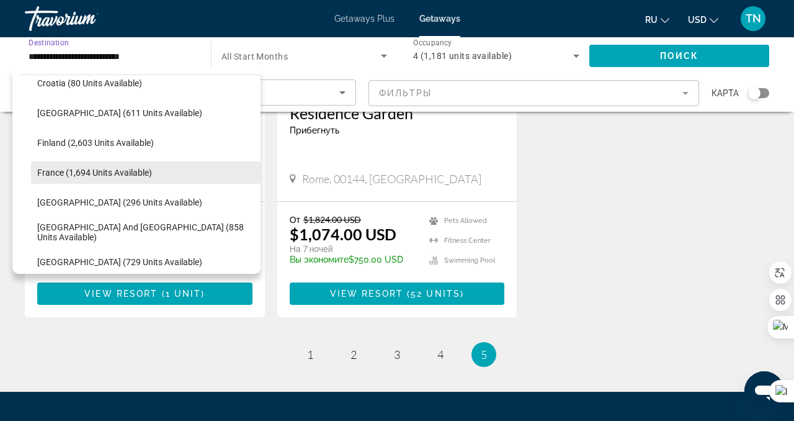
scroll to position [277, 0]
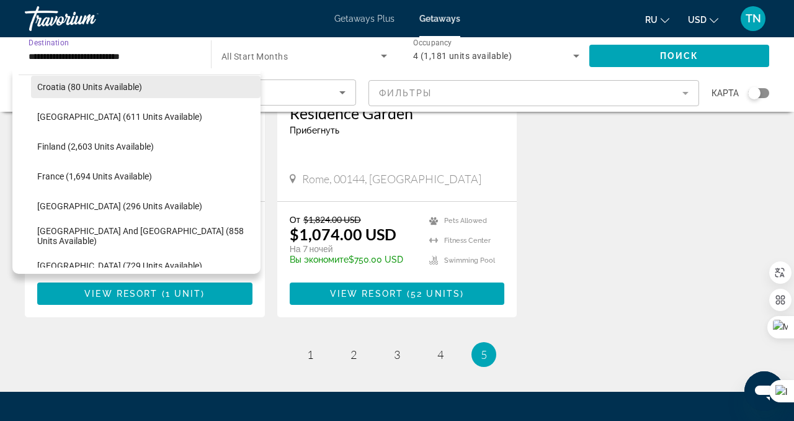
click at [135, 92] on span "Search widget" at bounding box center [146, 87] width 230 height 30
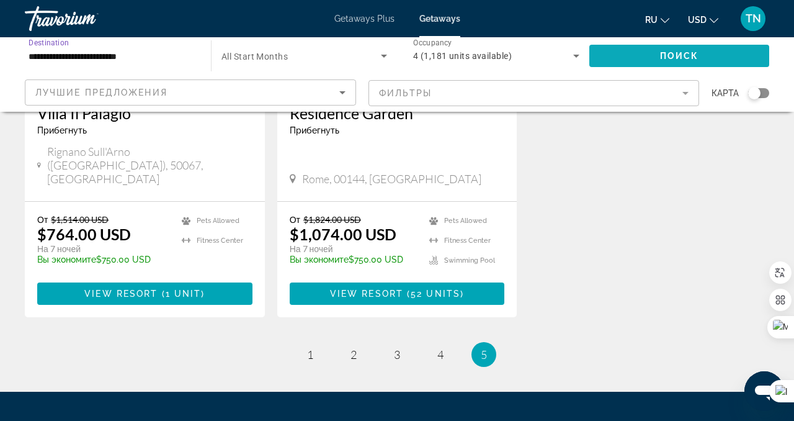
click at [652, 62] on span "Search widget" at bounding box center [680, 56] width 180 height 30
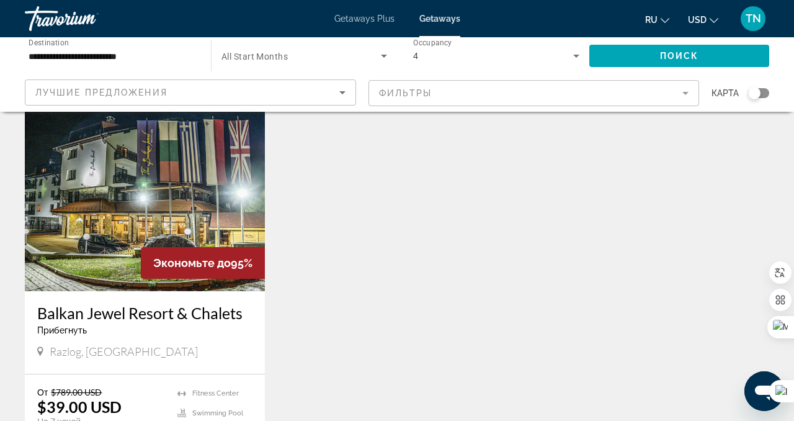
scroll to position [60, 0]
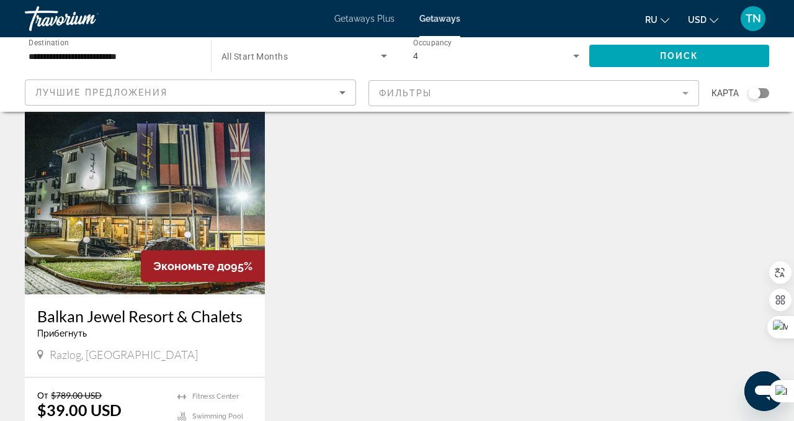
click at [158, 56] on input "**********" at bounding box center [112, 56] width 166 height 15
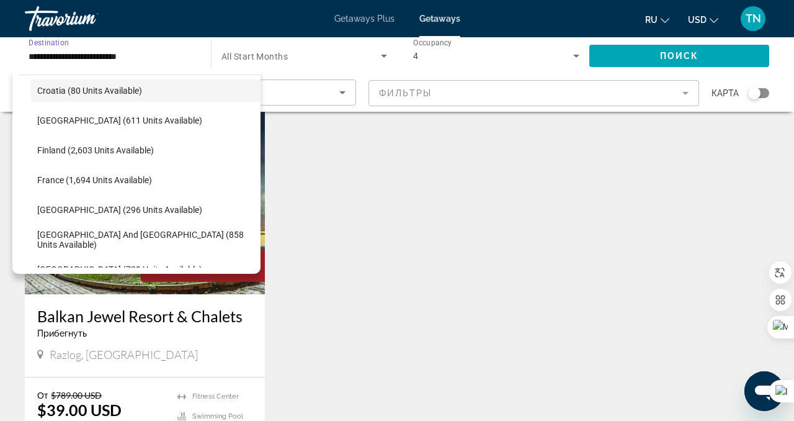
scroll to position [290, 0]
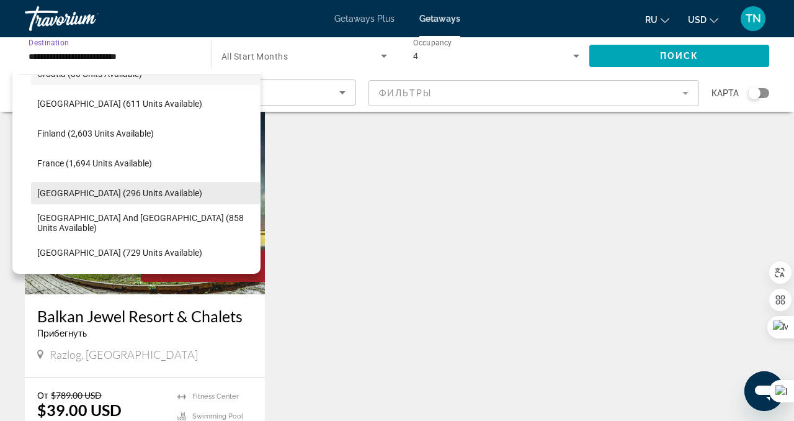
click at [195, 195] on span "Search widget" at bounding box center [146, 193] width 230 height 30
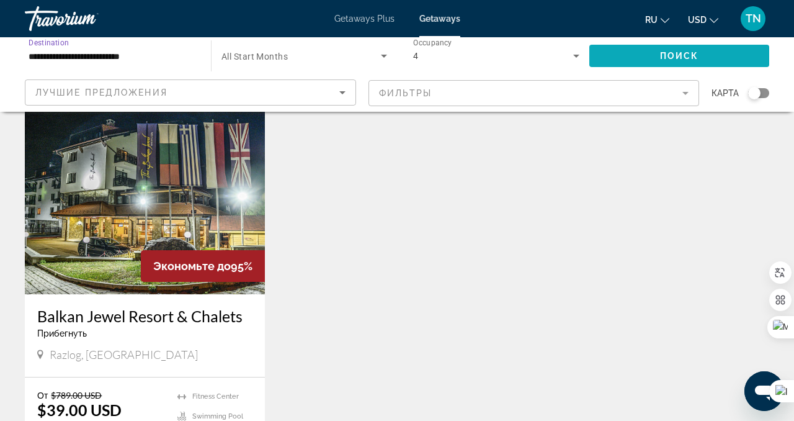
click at [636, 57] on span "Search widget" at bounding box center [680, 56] width 180 height 30
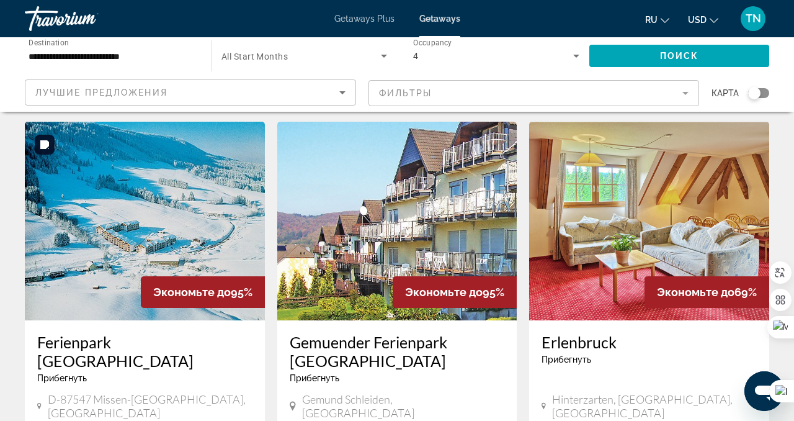
scroll to position [30, 0]
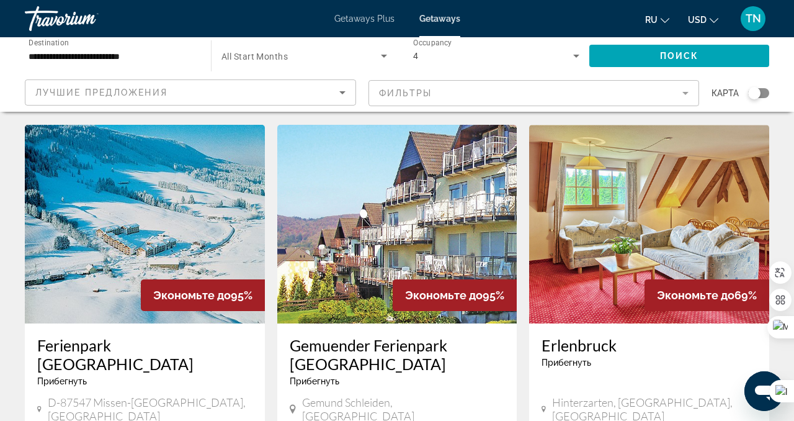
click at [114, 62] on input "**********" at bounding box center [112, 56] width 166 height 15
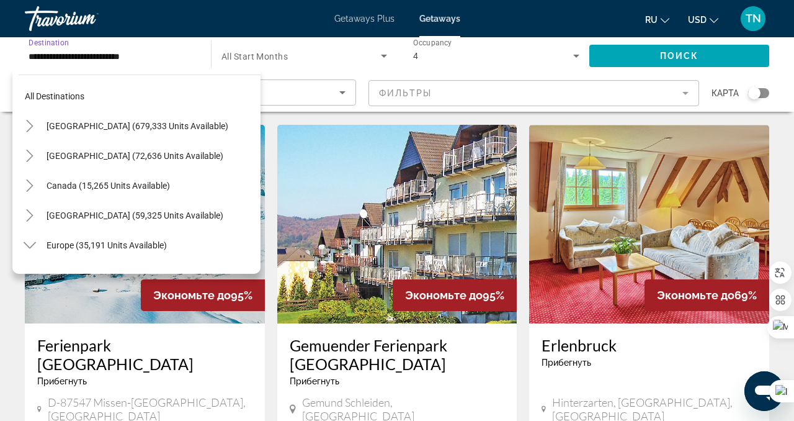
scroll to position [312, 0]
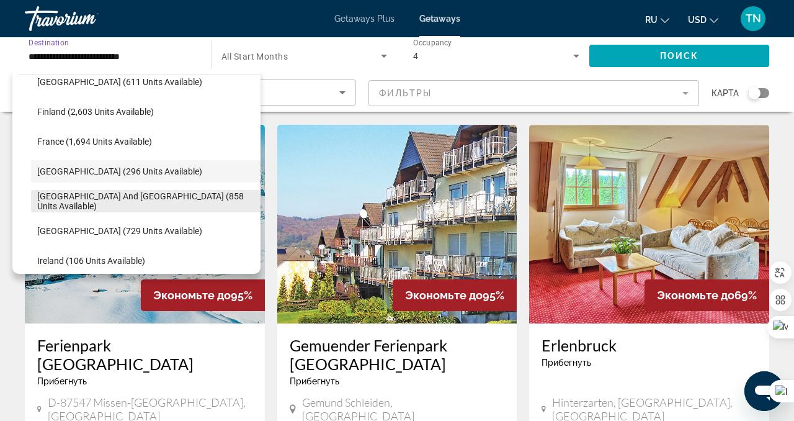
click at [130, 200] on span "[GEOGRAPHIC_DATA] and [GEOGRAPHIC_DATA] (858 units available)" at bounding box center [145, 201] width 217 height 20
type input "**********"
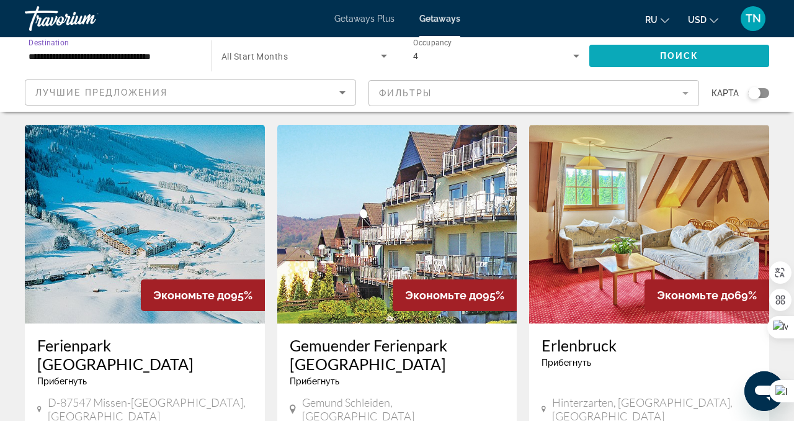
click at [658, 52] on span "Search widget" at bounding box center [680, 56] width 180 height 30
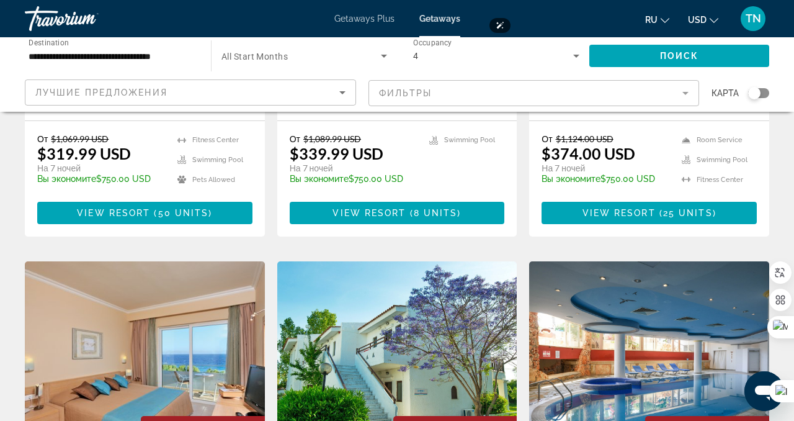
scroll to position [808, 0]
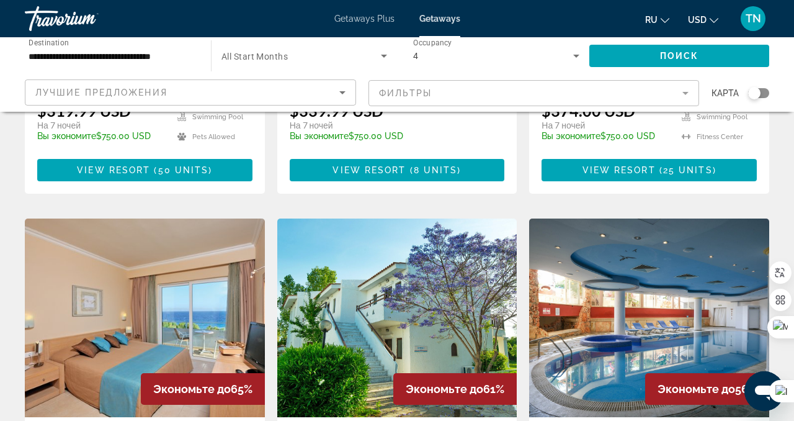
click at [192, 56] on input "**********" at bounding box center [112, 56] width 166 height 15
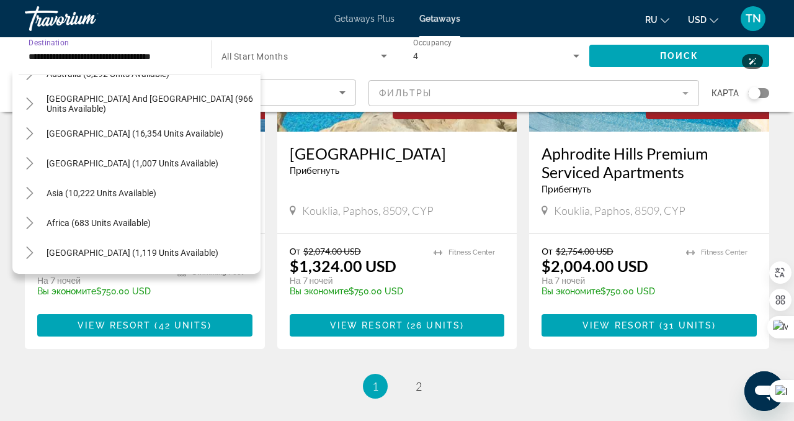
scroll to position [1543, 0]
